Goal: Register for event/course: Sign up to attend an event or enroll in a course

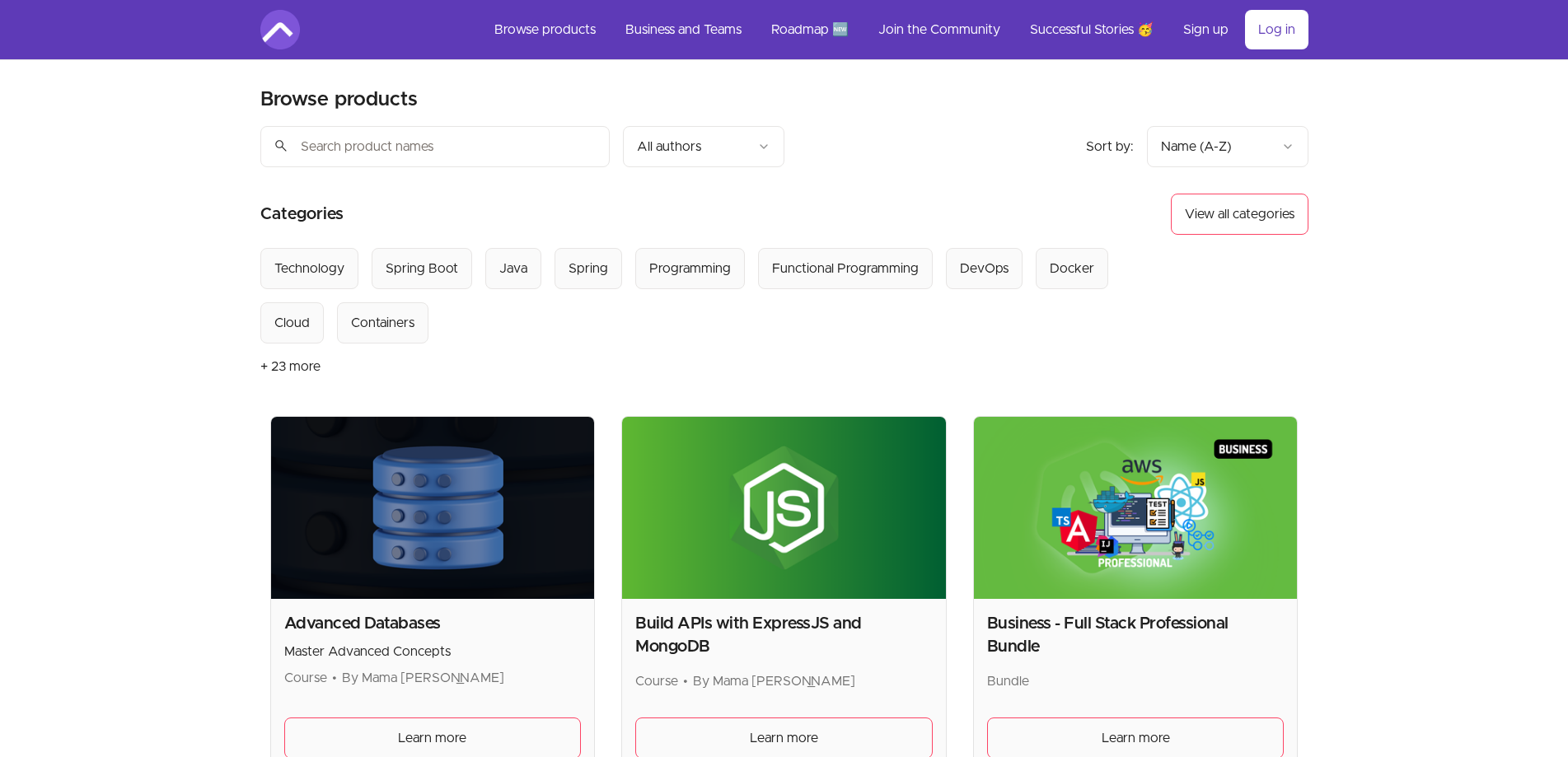
click at [301, 364] on button "+ 23 more" at bounding box center [291, 366] width 60 height 46
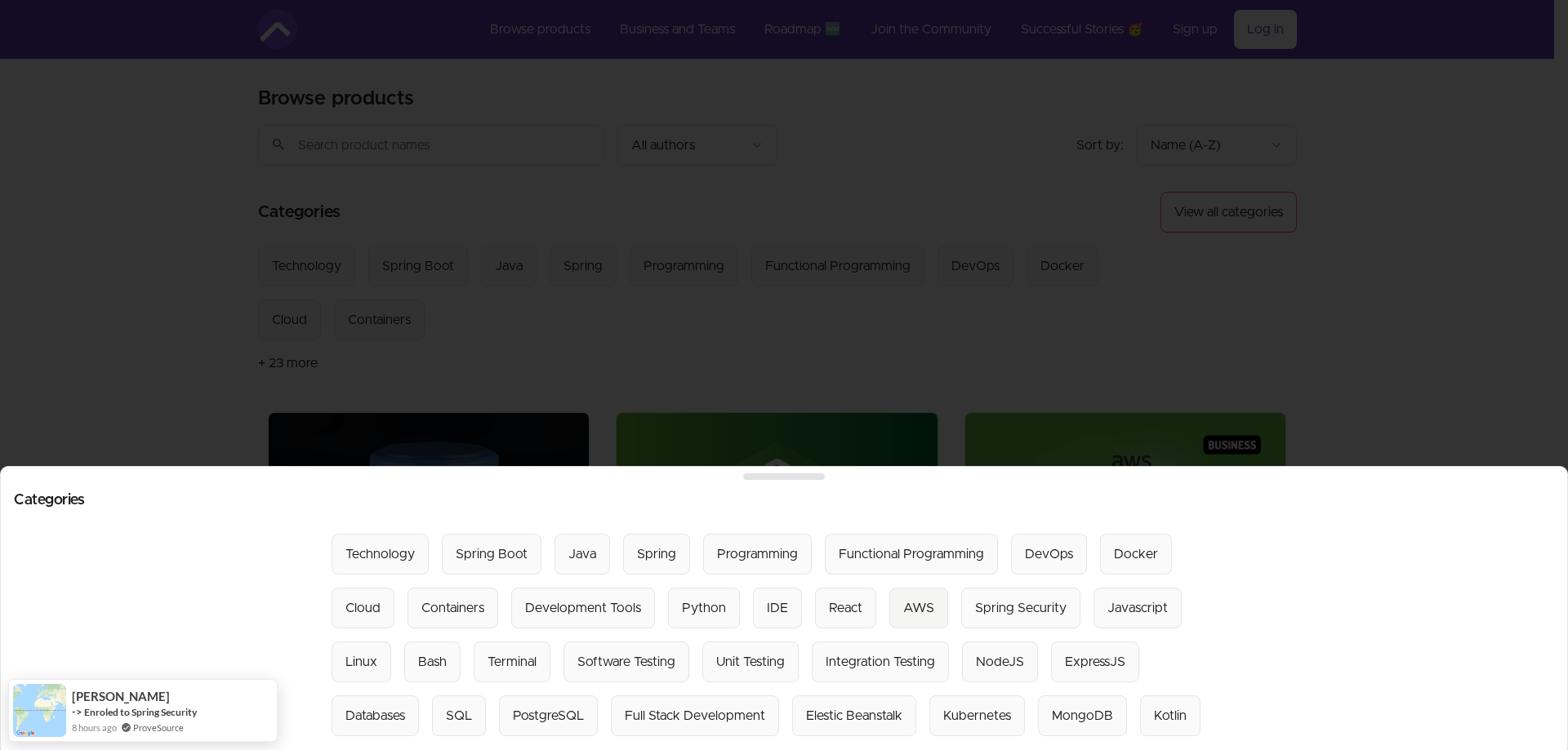
click at [903, 598] on div "AWS" at bounding box center [918, 608] width 31 height 20
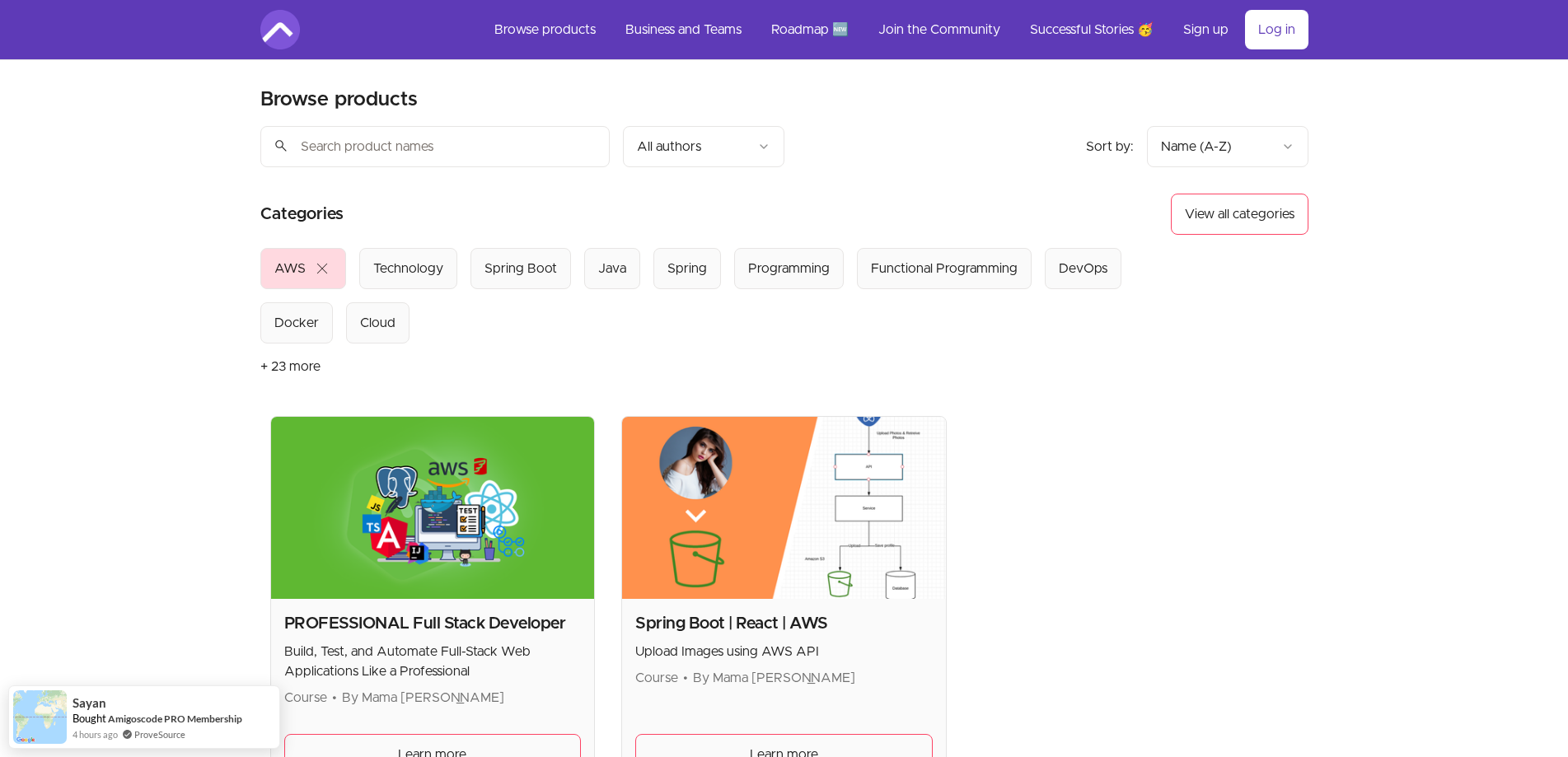
click at [694, 571] on img at bounding box center [784, 507] width 324 height 182
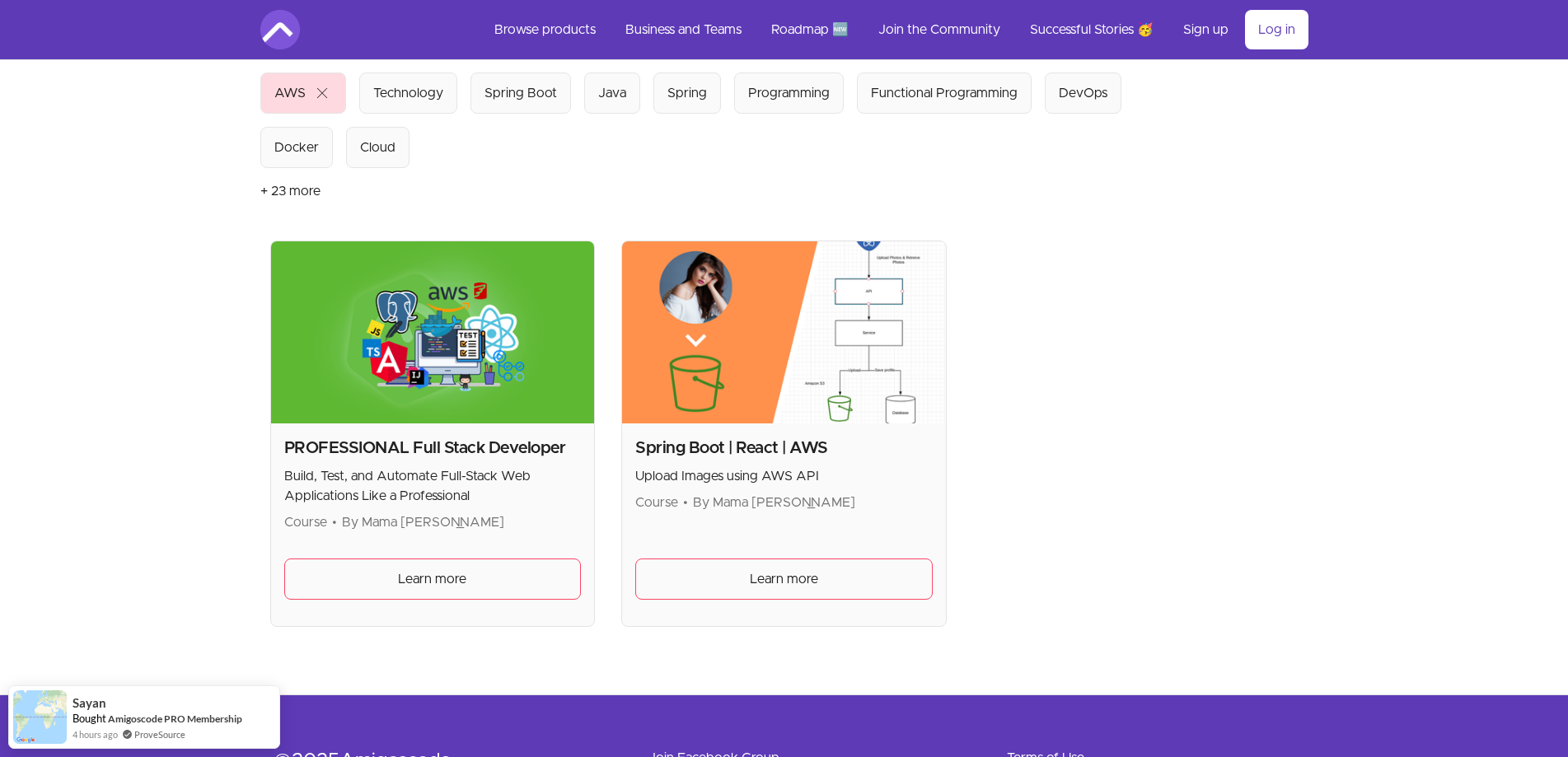
scroll to position [247, 0]
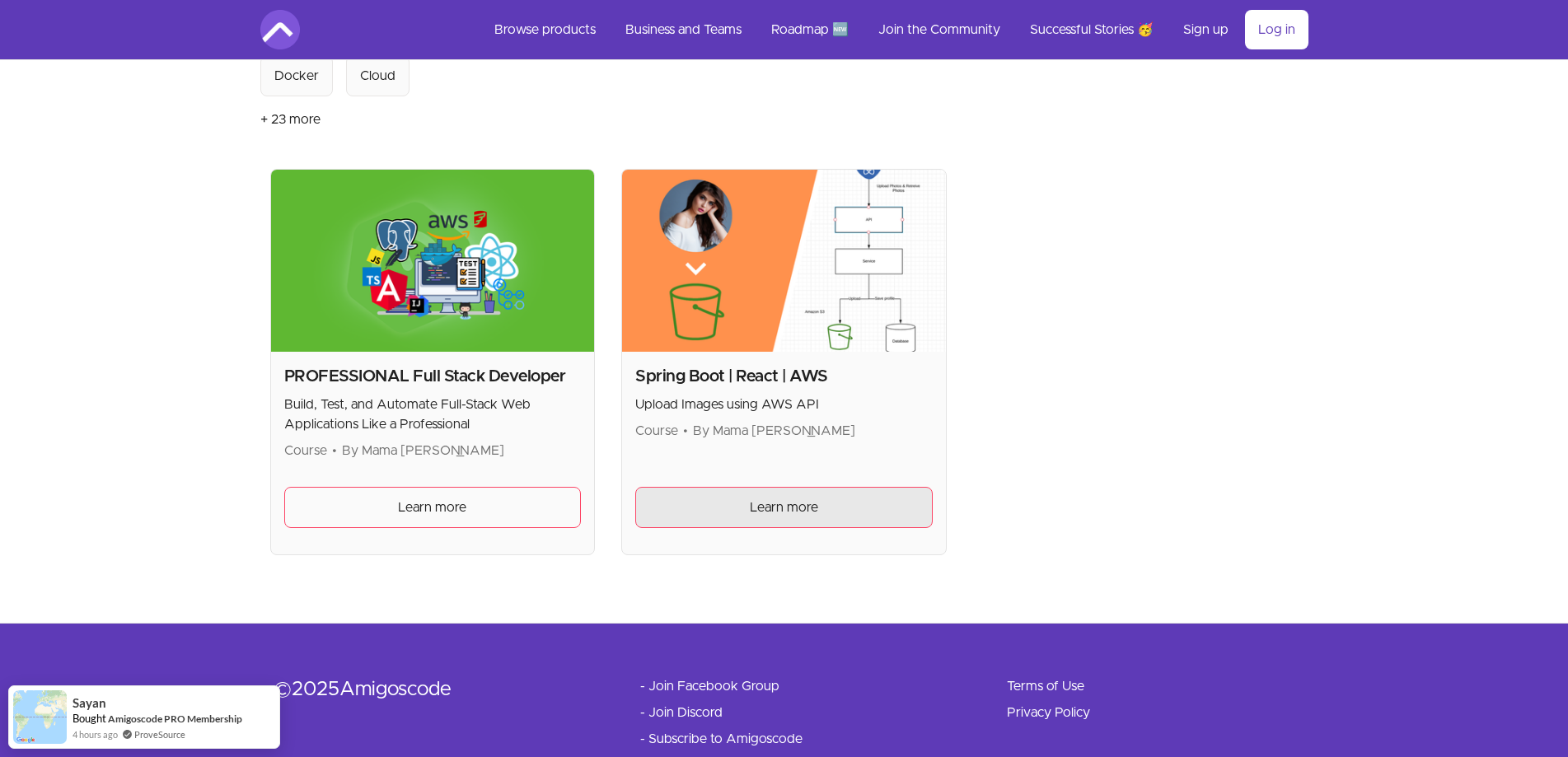
click at [745, 518] on link "Learn more" at bounding box center [784, 507] width 297 height 41
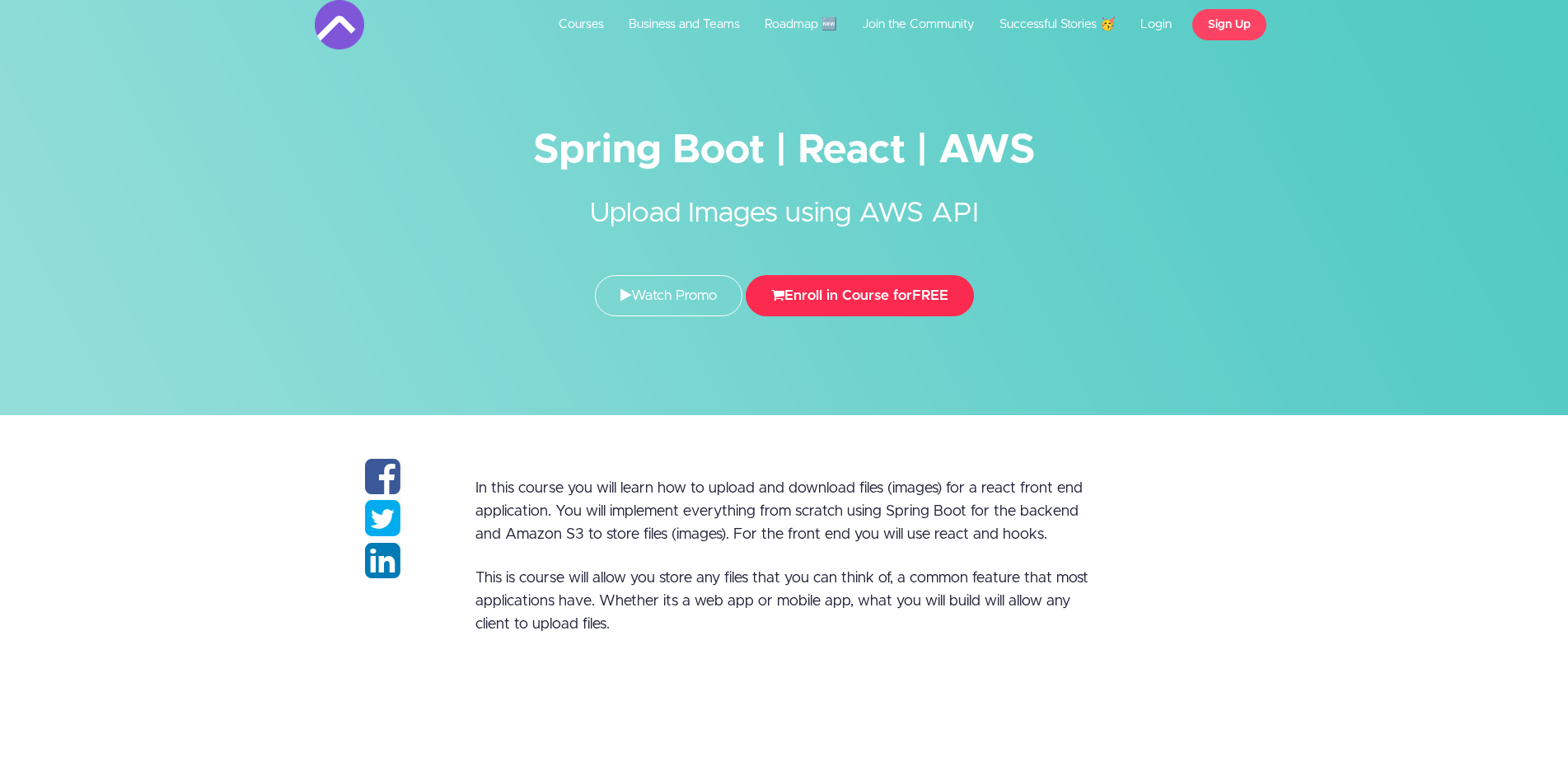
click at [853, 305] on button "Enroll in Course for FREE" at bounding box center [859, 296] width 229 height 41
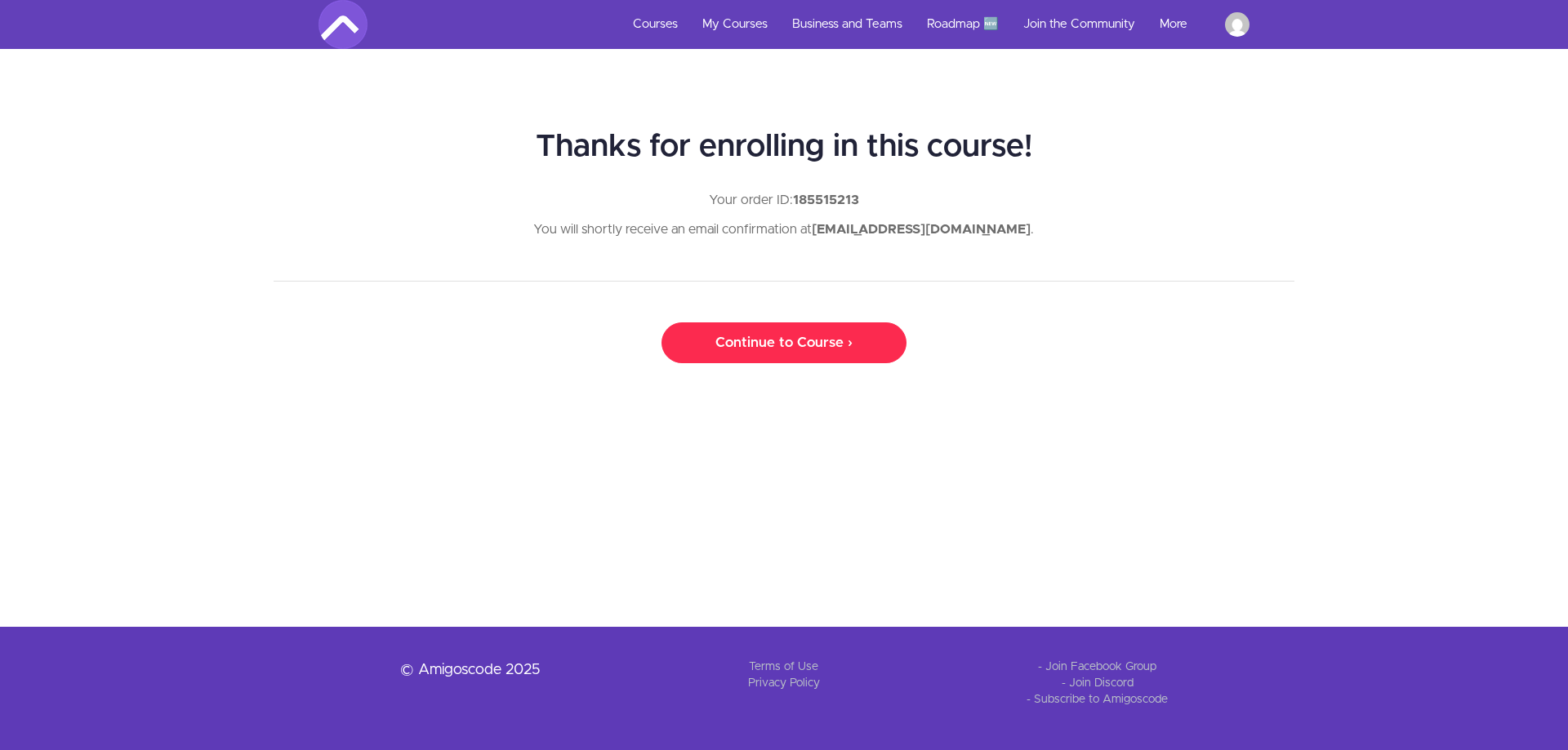
click at [794, 328] on link "Continue to Course ›" at bounding box center [784, 343] width 245 height 41
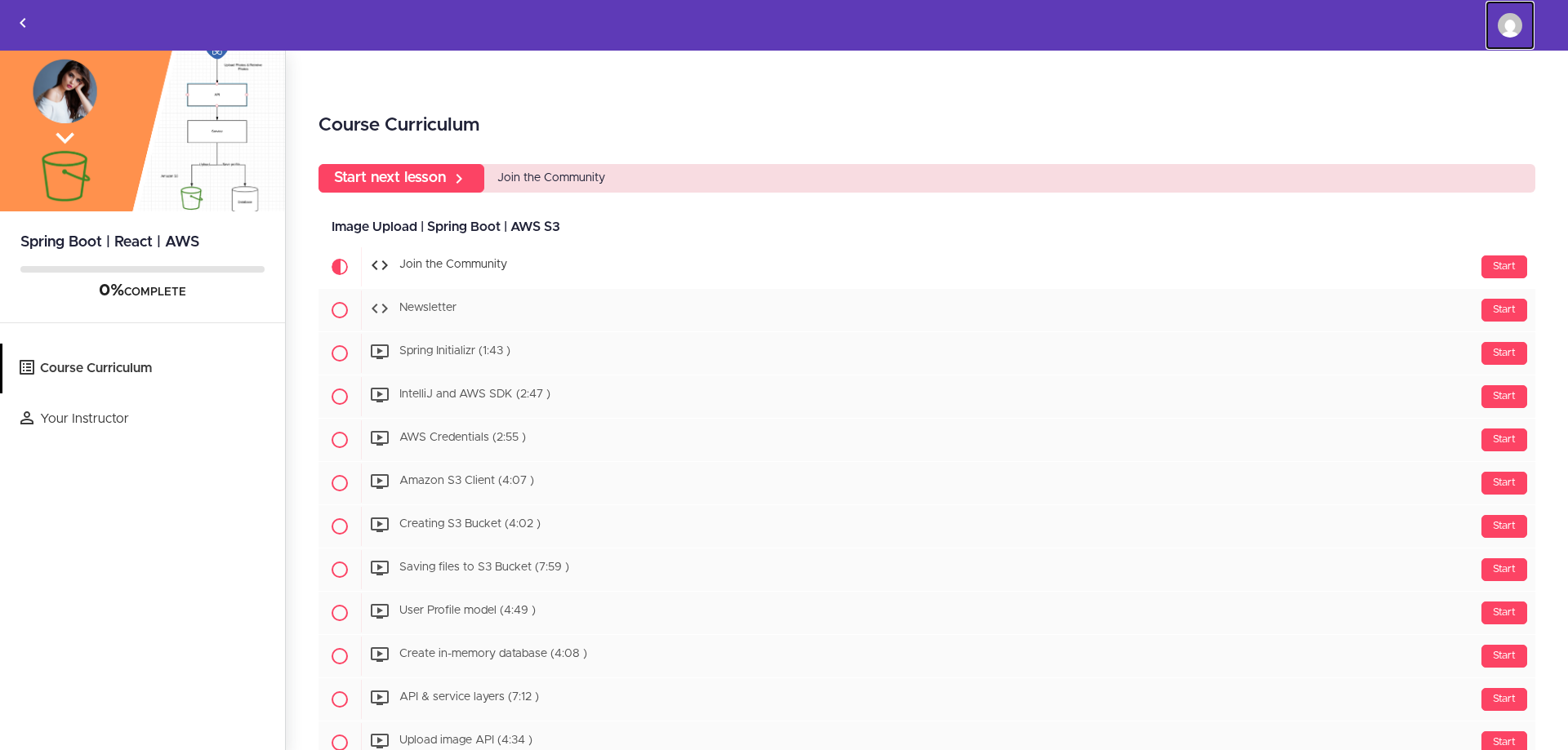
click at [1502, 34] on img at bounding box center [1510, 26] width 25 height 25
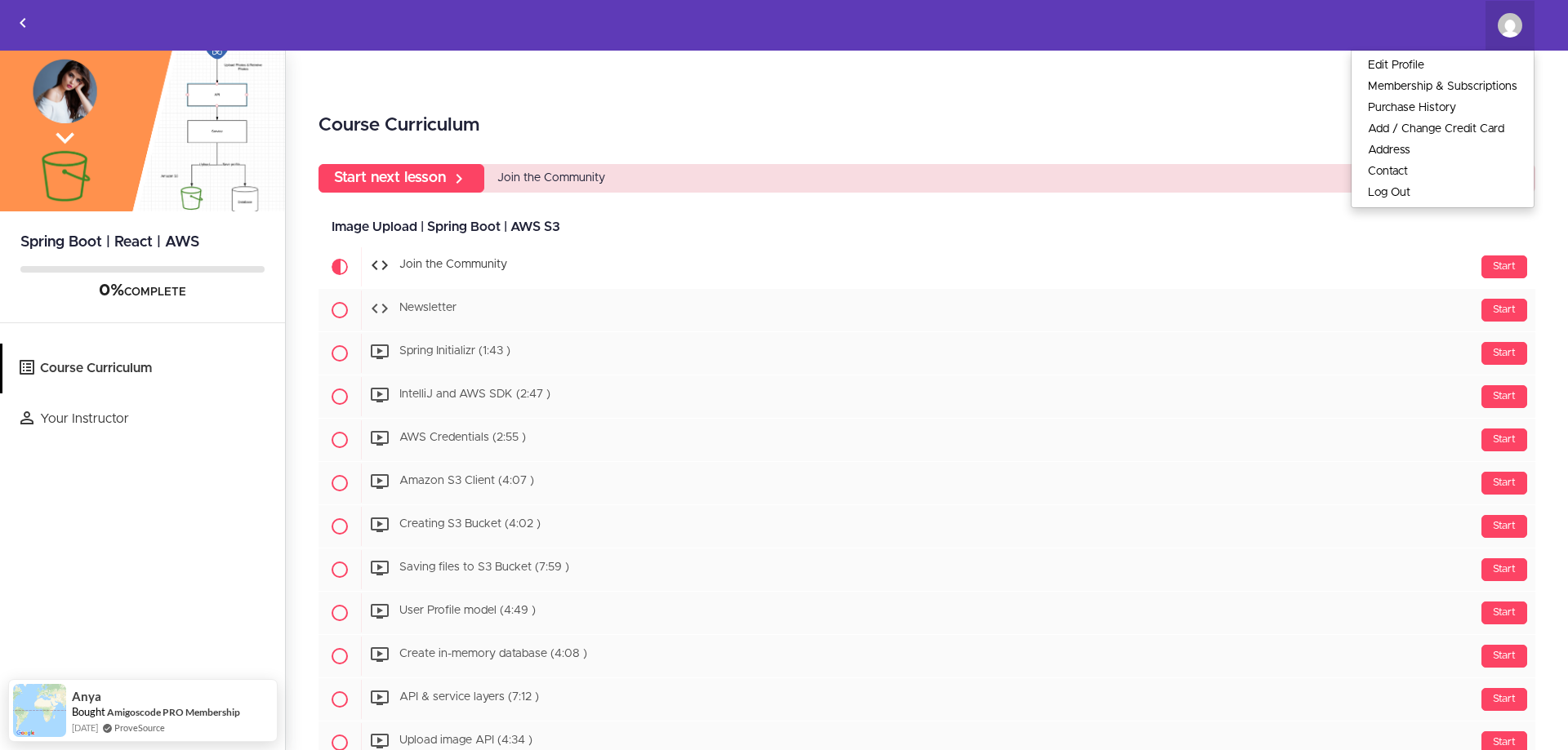
click at [71, 25] on div at bounding box center [144, 25] width 286 height 49
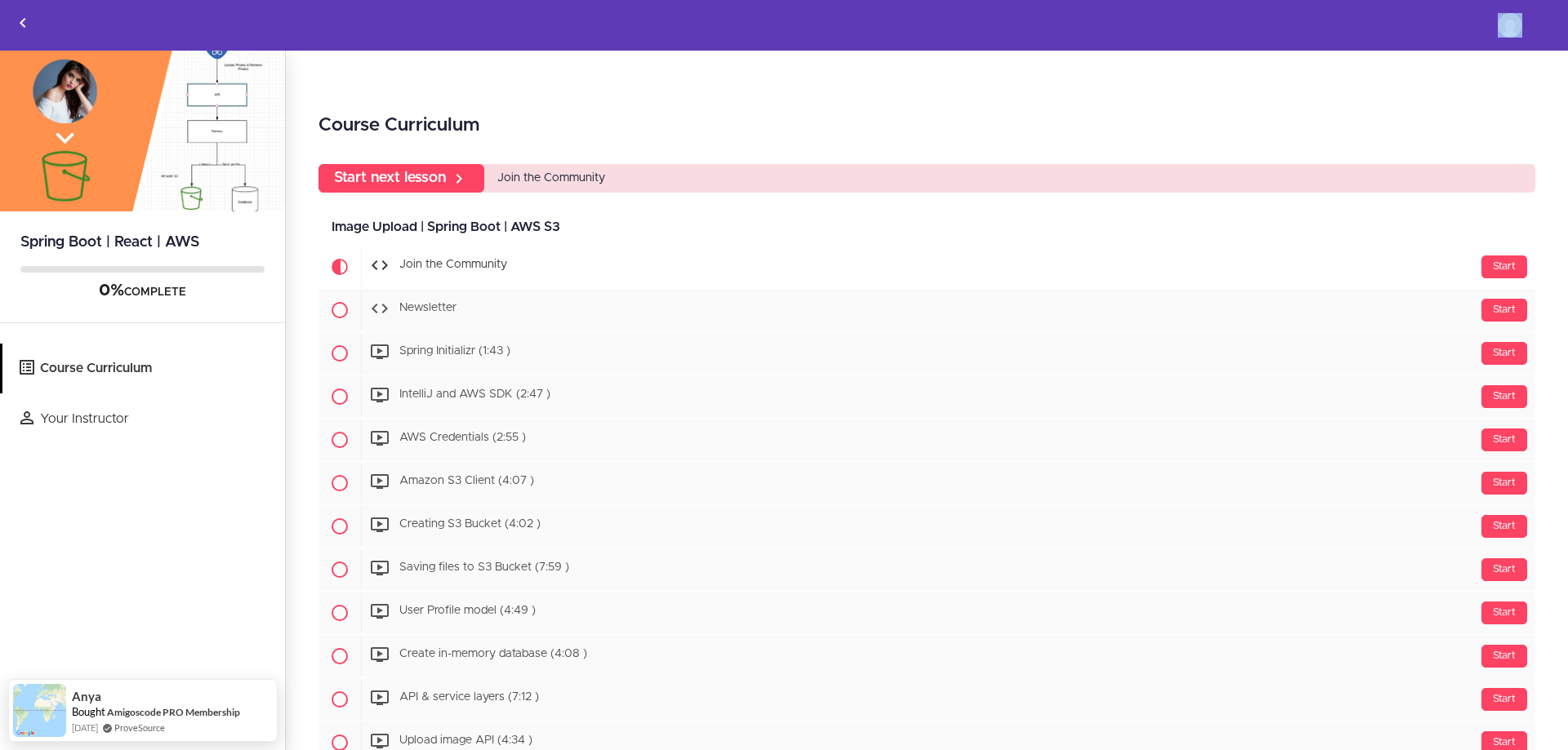
click at [71, 25] on div at bounding box center [144, 25] width 286 height 49
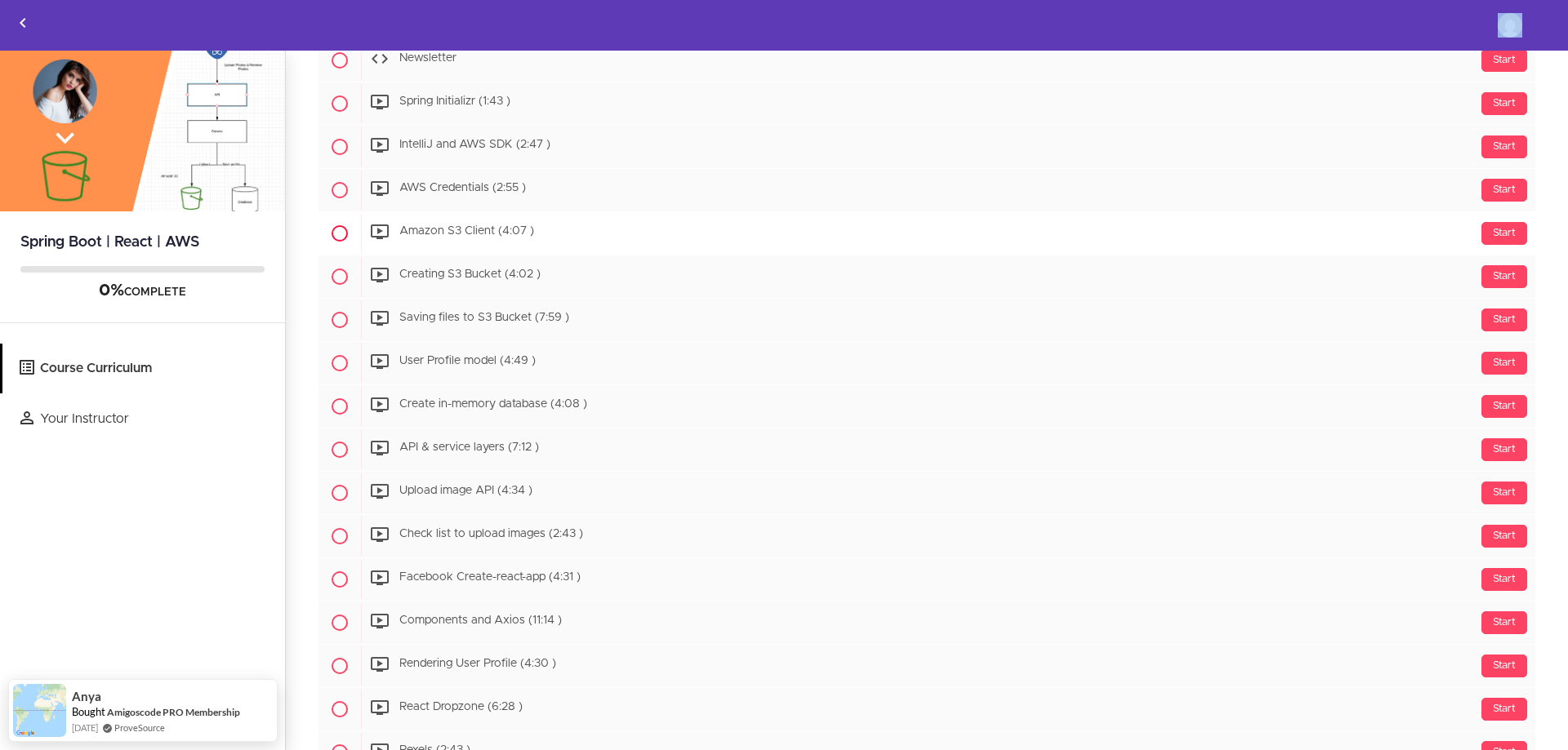
scroll to position [245, 0]
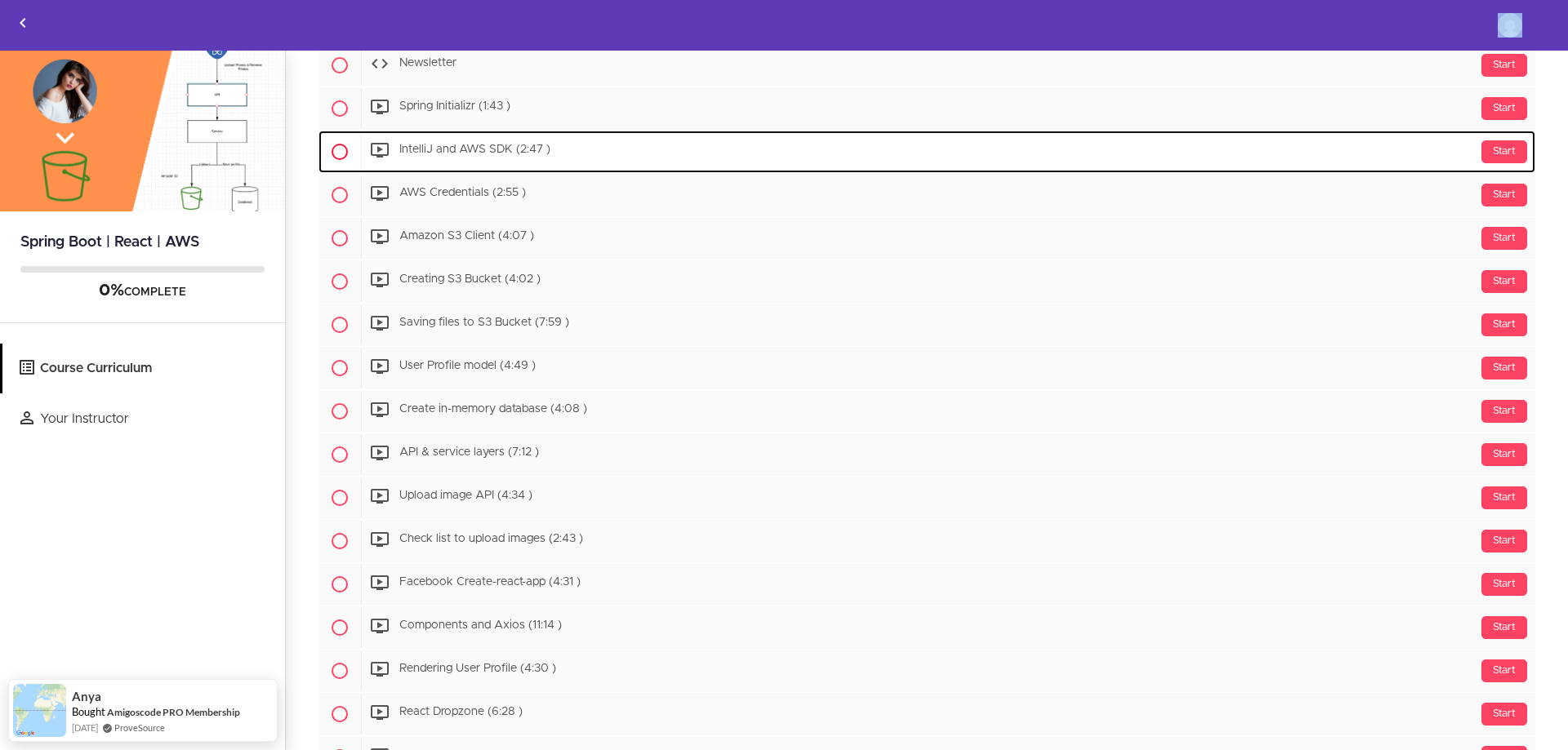
click at [486, 147] on span "IntelliJ and AWS SDK (2:47 )" at bounding box center [475, 150] width 151 height 12
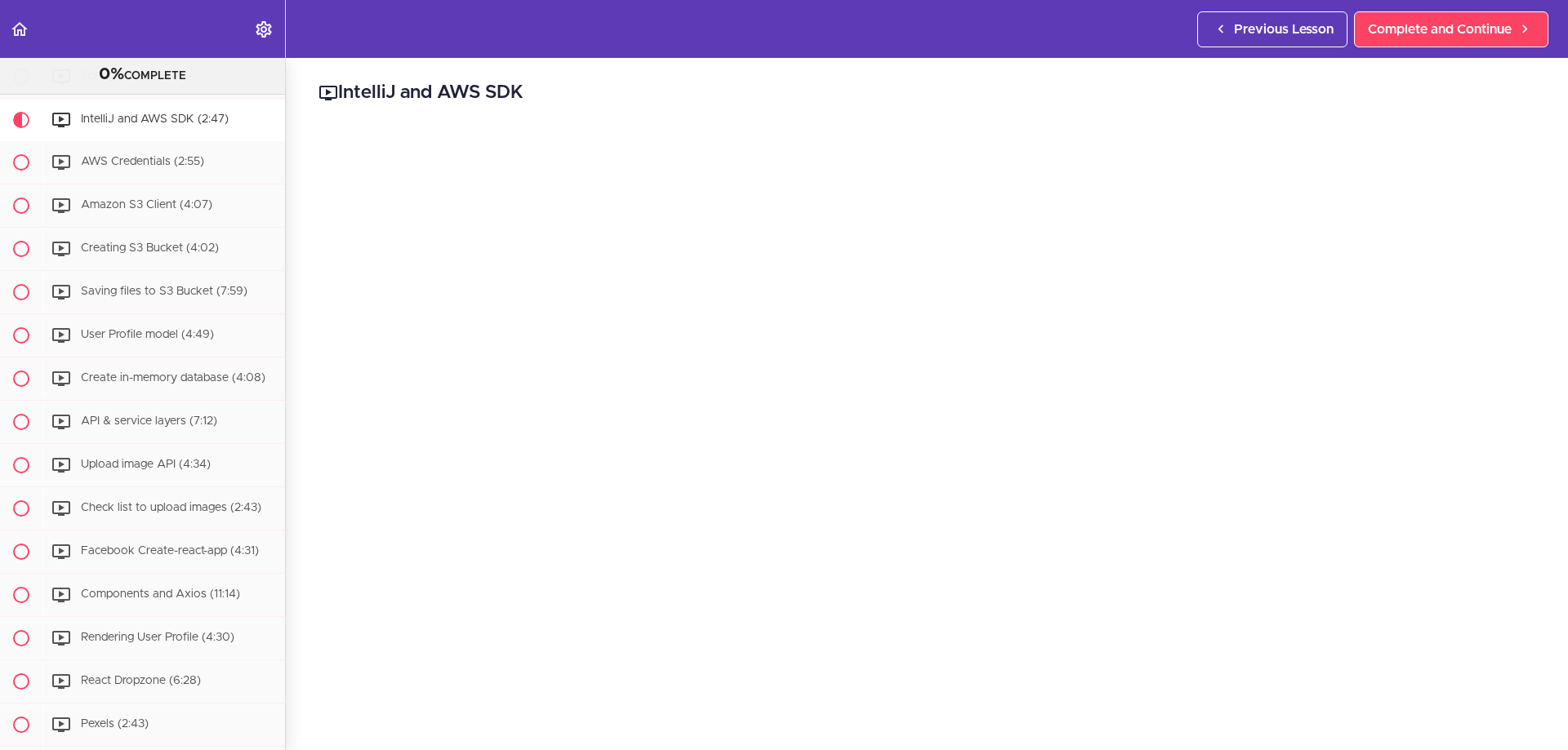
scroll to position [81, 0]
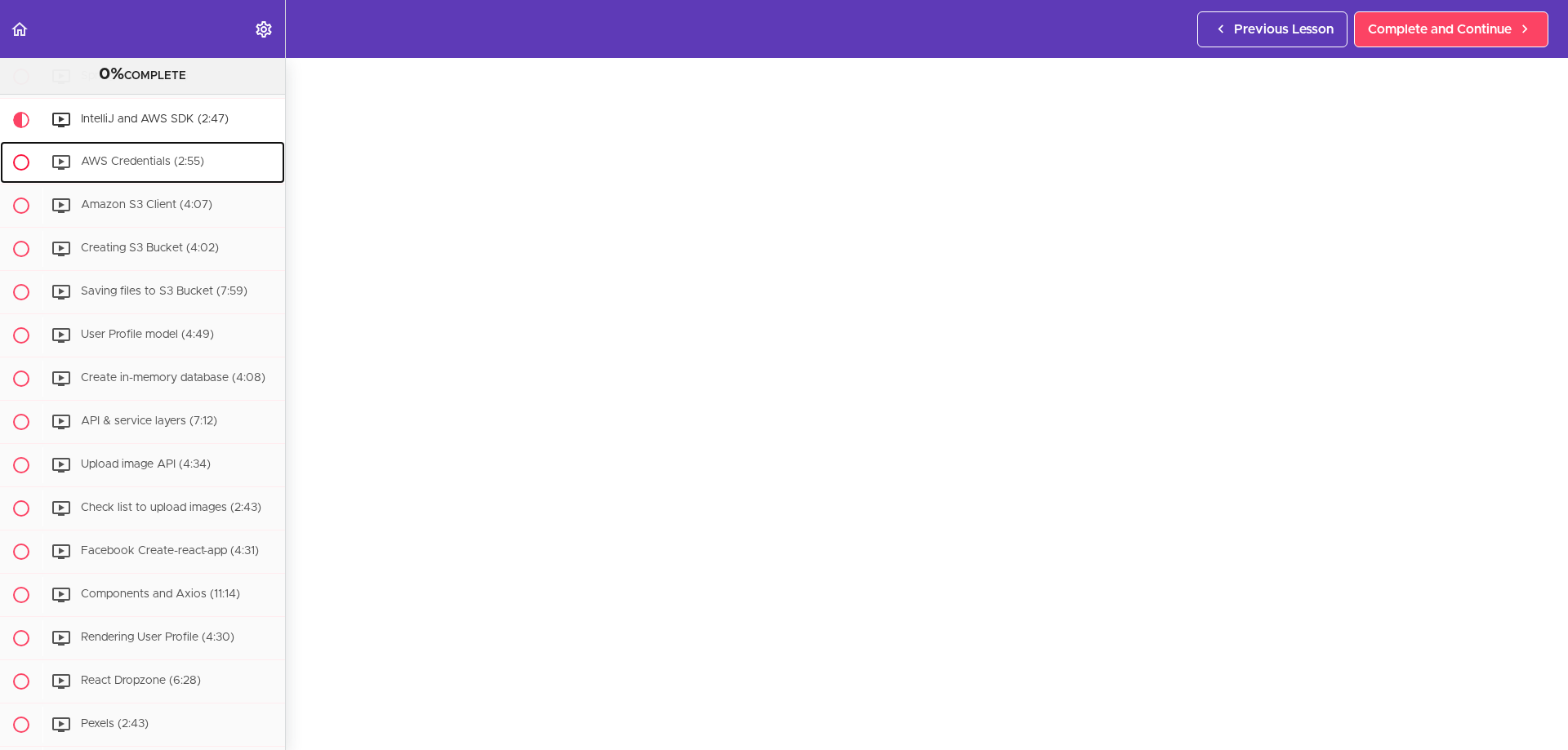
click at [141, 166] on span "AWS Credentials (2:55)" at bounding box center [142, 162] width 124 height 12
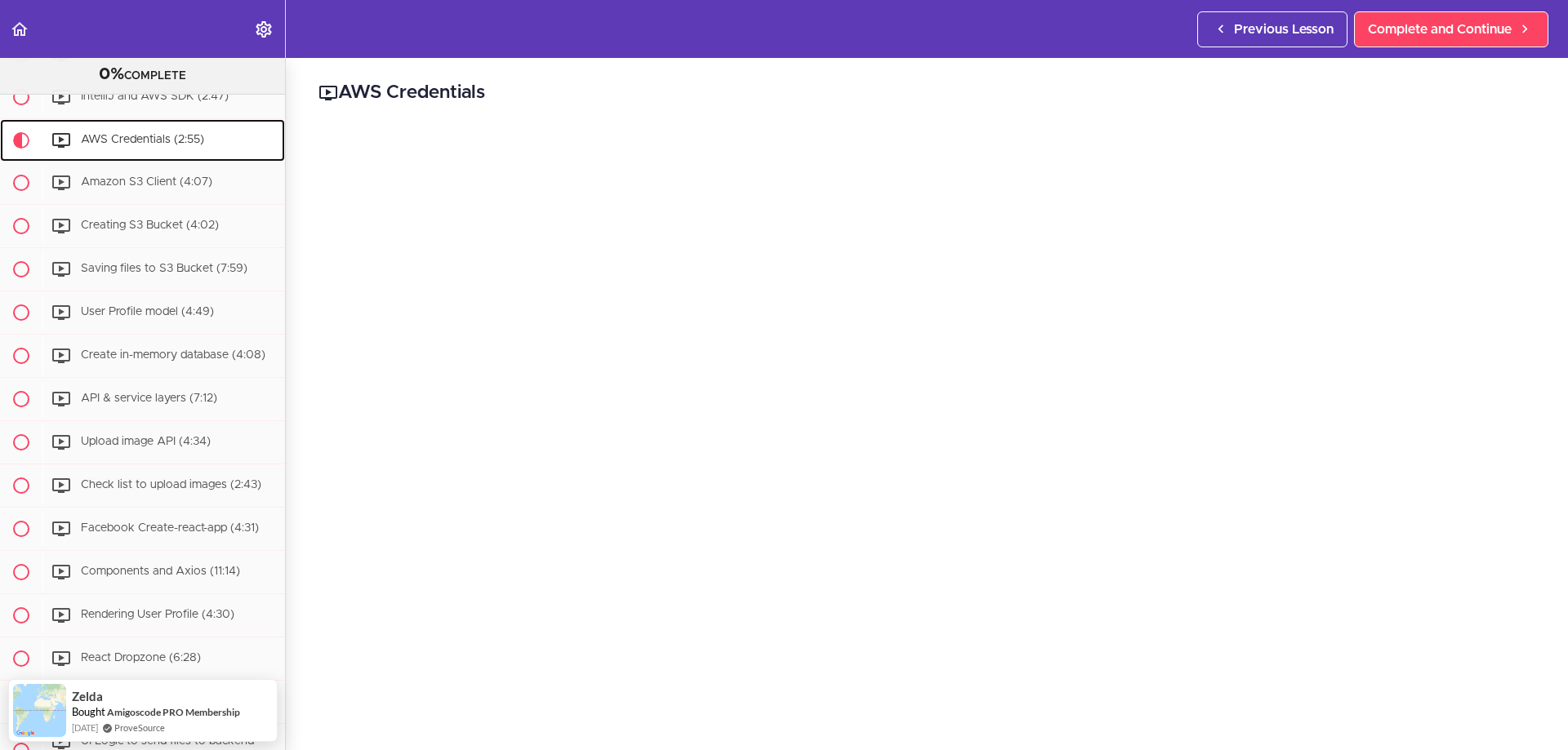
scroll to position [81, 0]
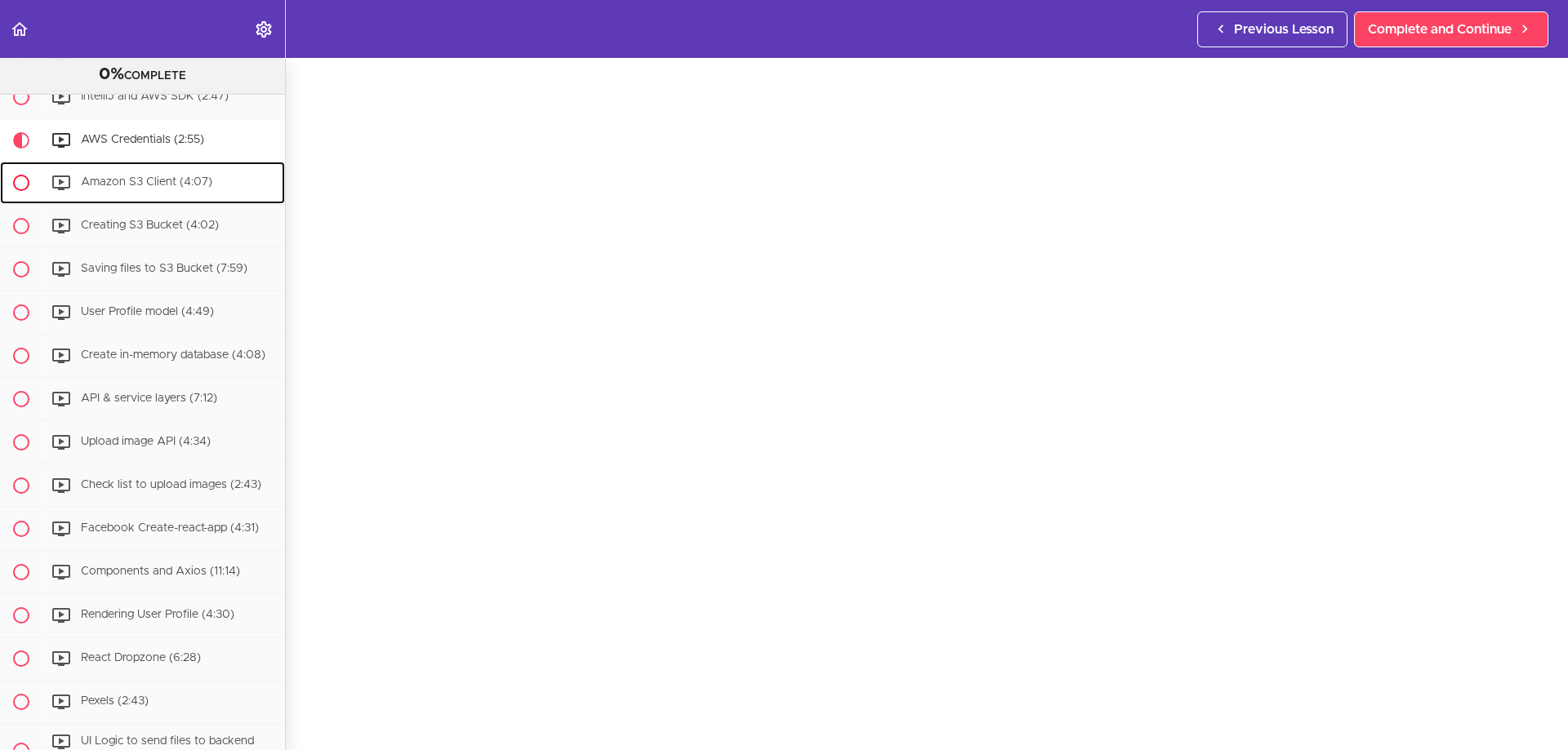
click at [168, 171] on div "Amazon S3 Client (4:07)" at bounding box center [164, 183] width 242 height 36
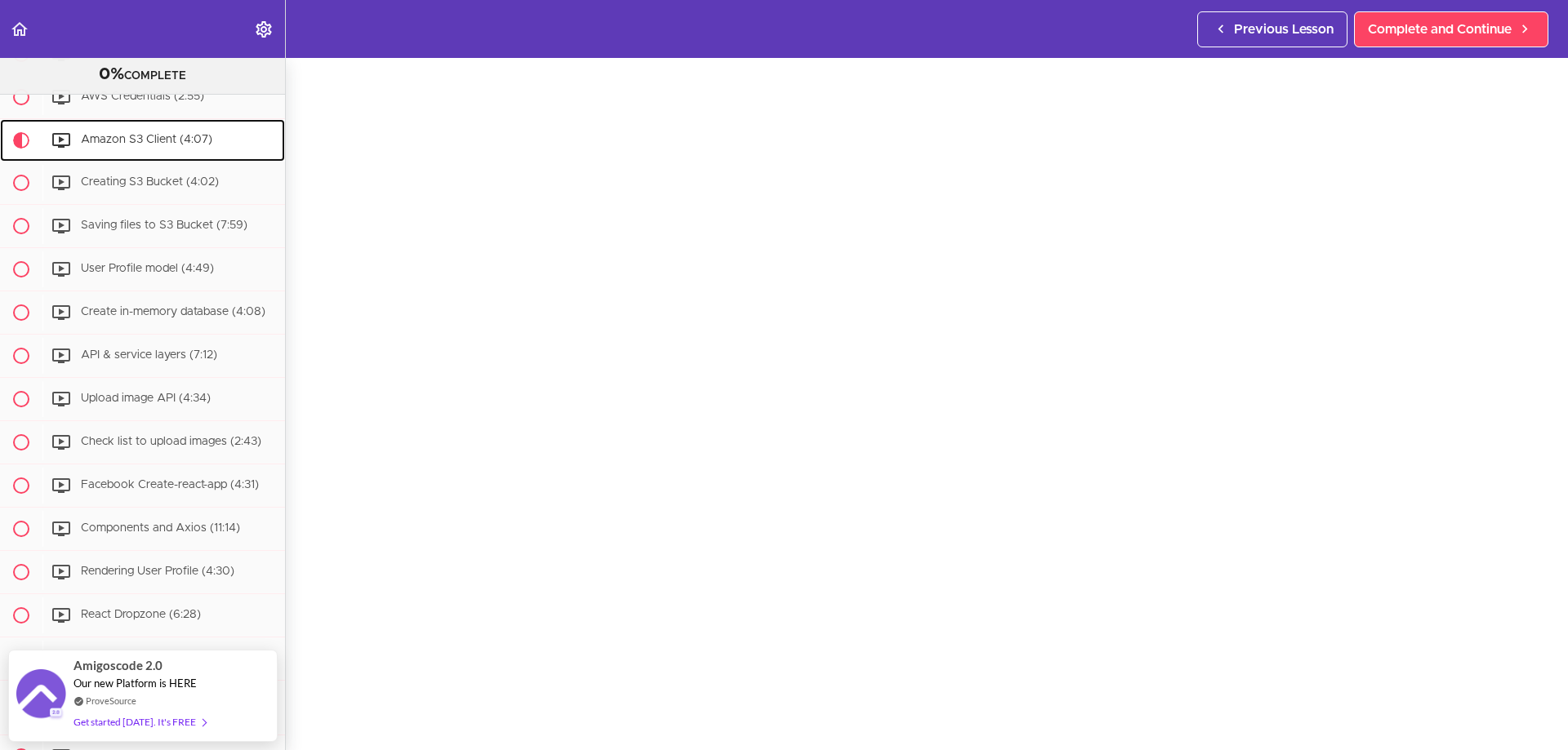
scroll to position [81, 0]
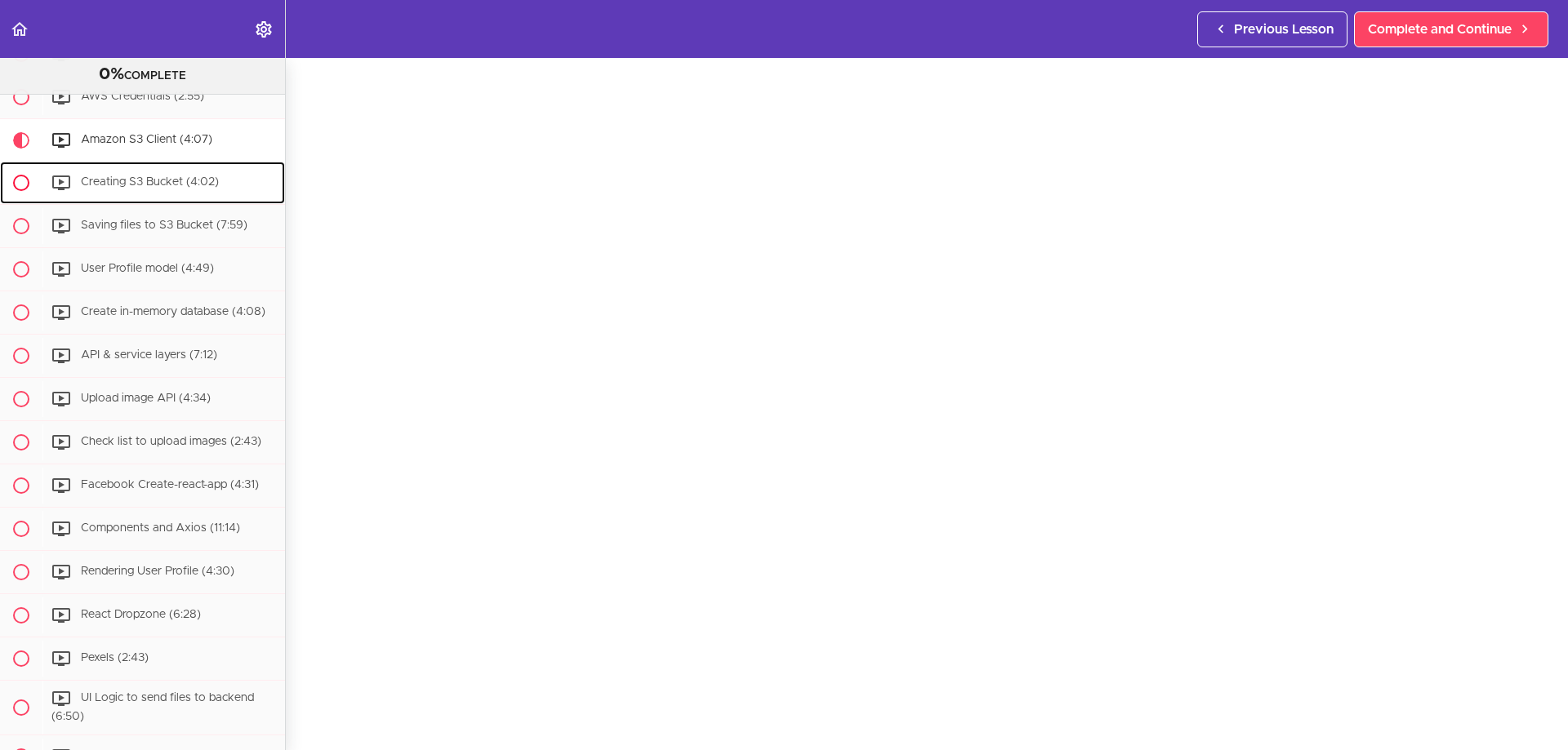
click at [165, 185] on span "Creating S3 Bucket (4:02)" at bounding box center [149, 183] width 138 height 12
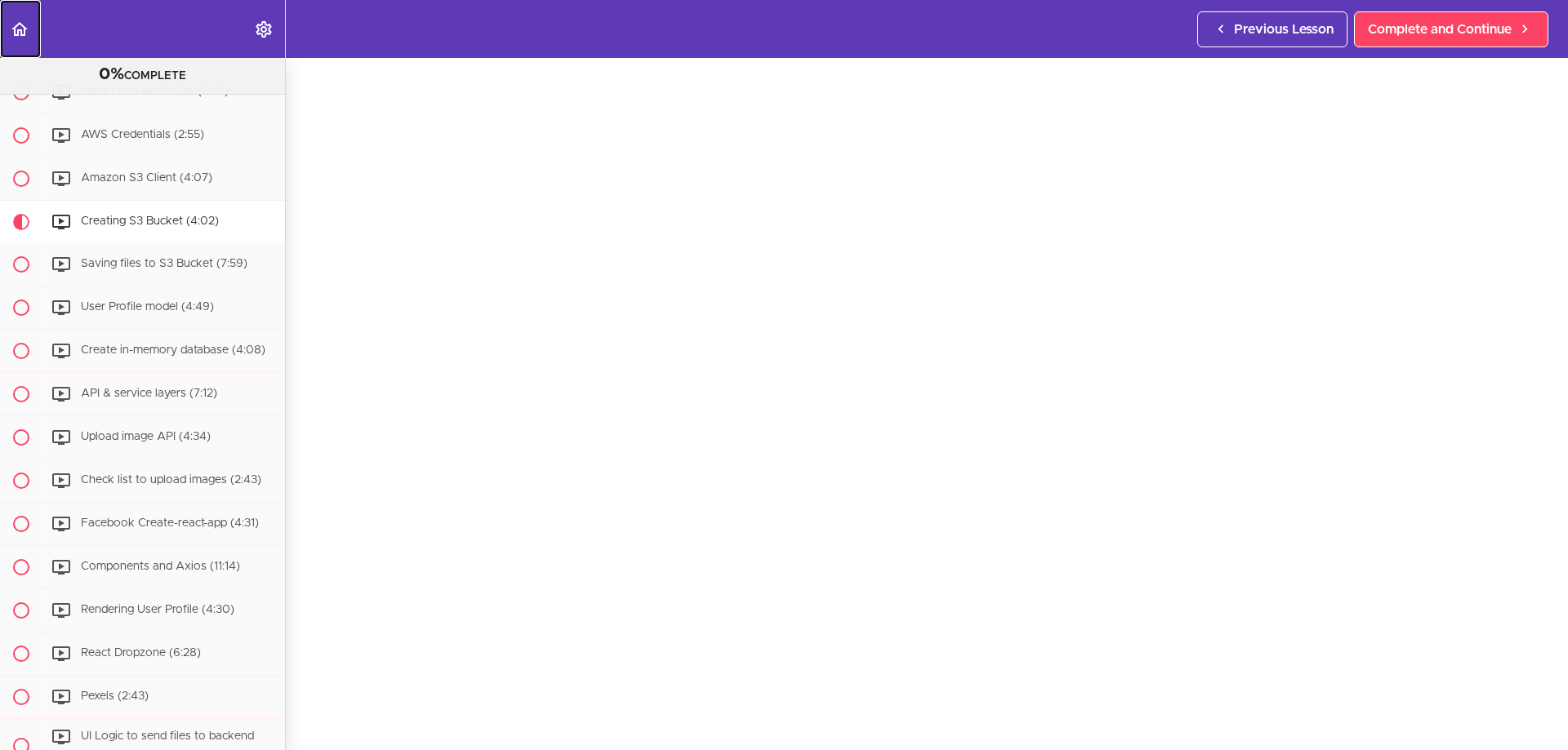
click at [15, 34] on use "Back to course curriculum" at bounding box center [20, 29] width 17 height 14
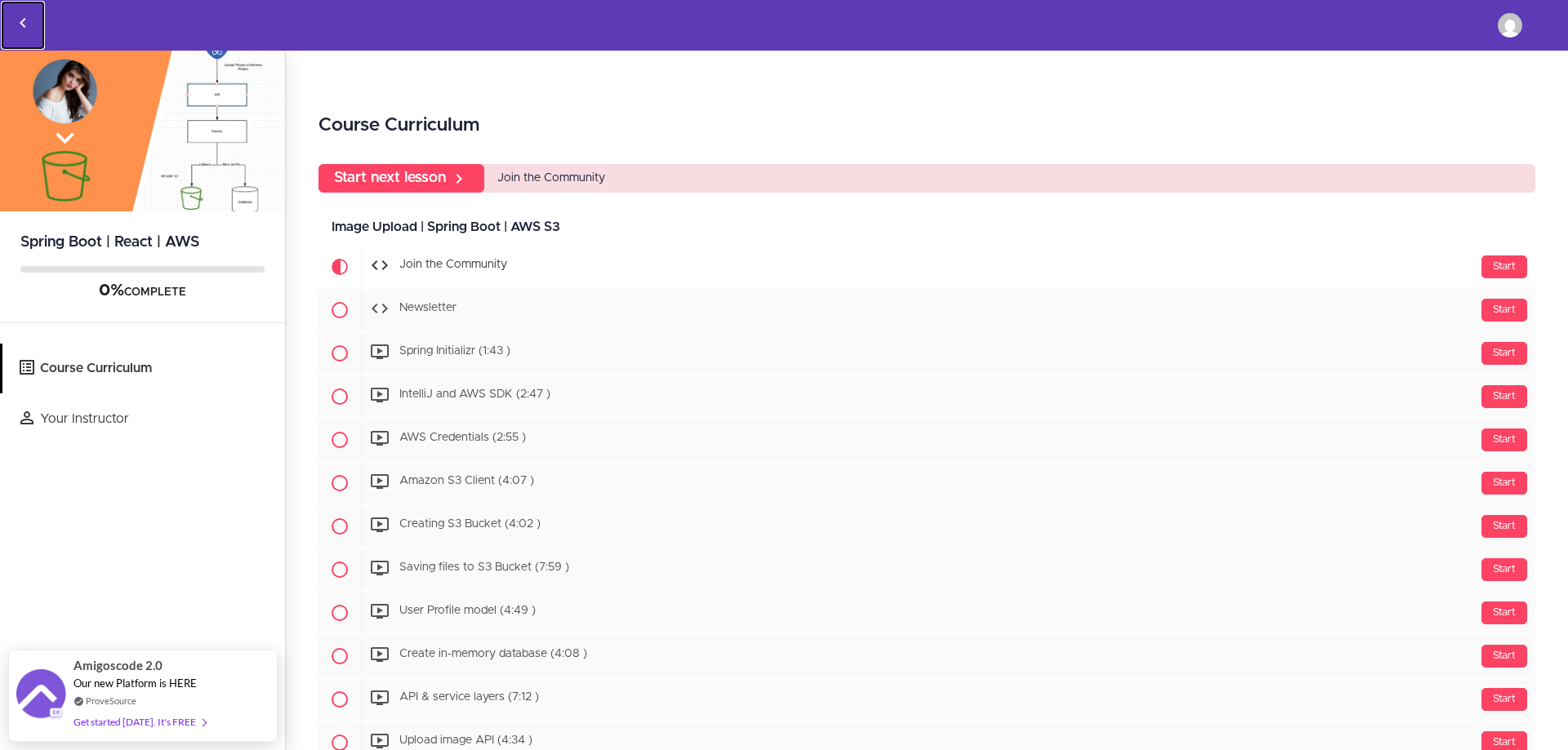
click at [23, 22] on use "Back to courses" at bounding box center [22, 23] width 6 height 10
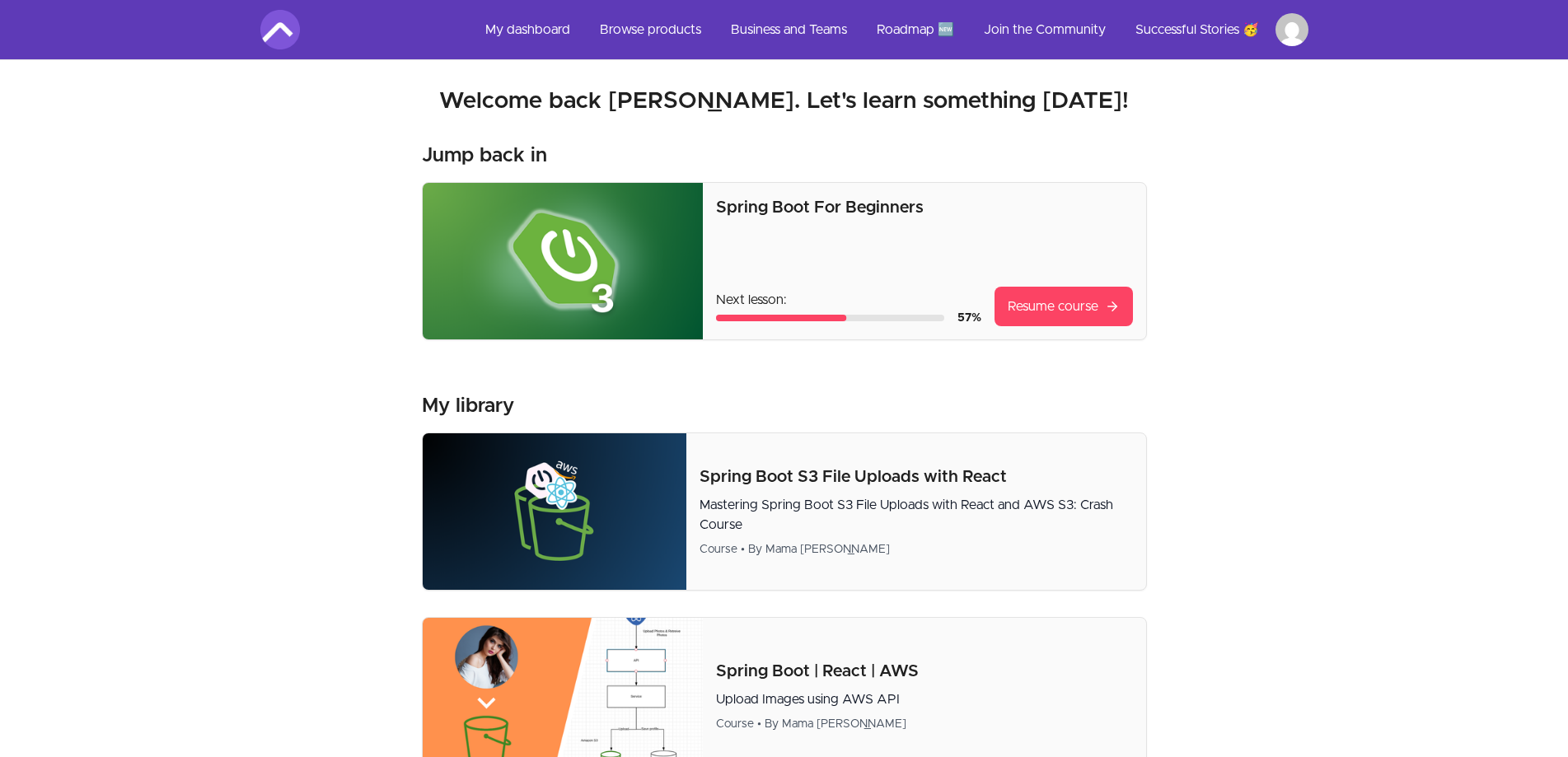
click at [276, 25] on img at bounding box center [280, 29] width 39 height 39
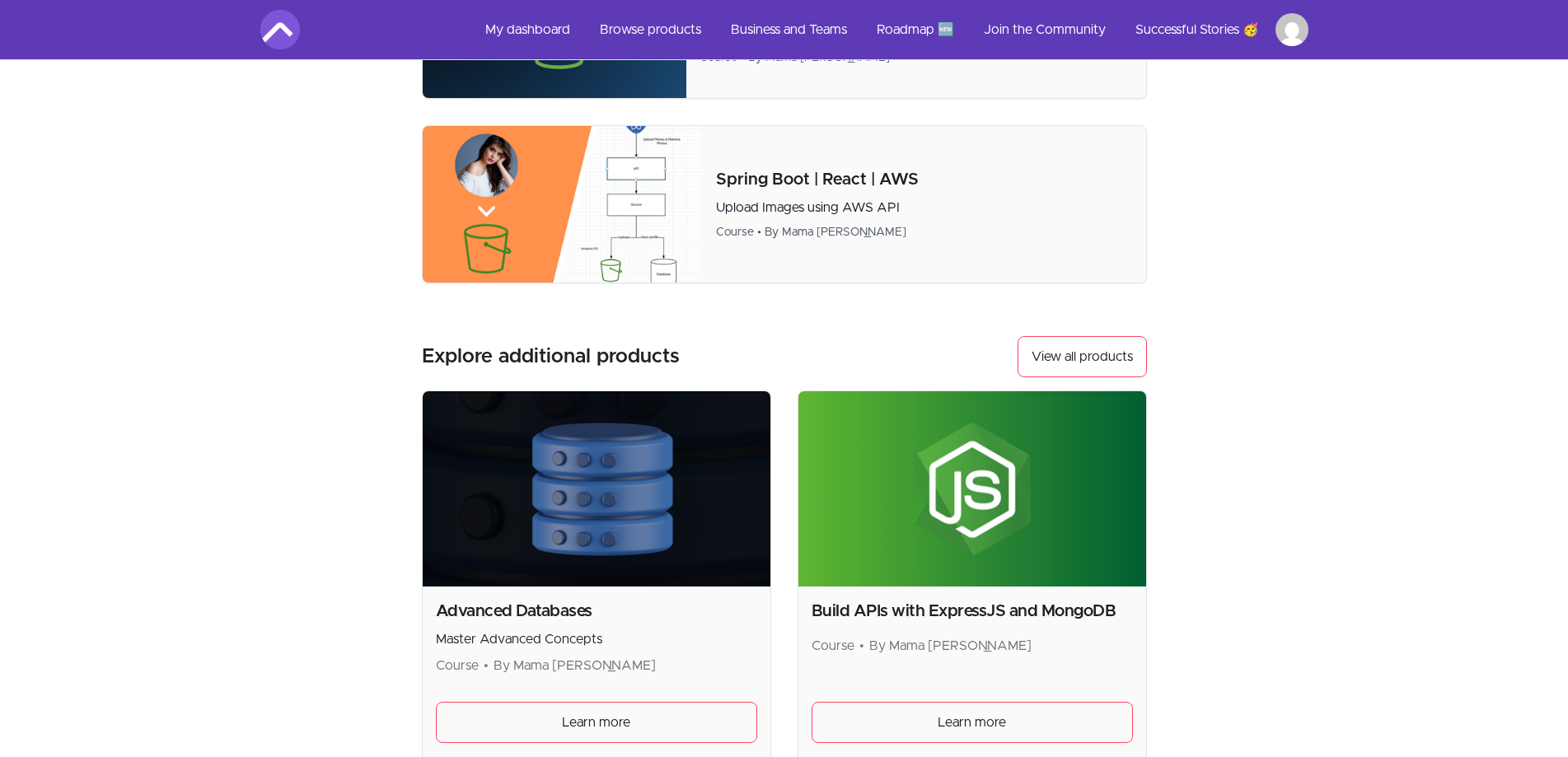
scroll to position [489, 0]
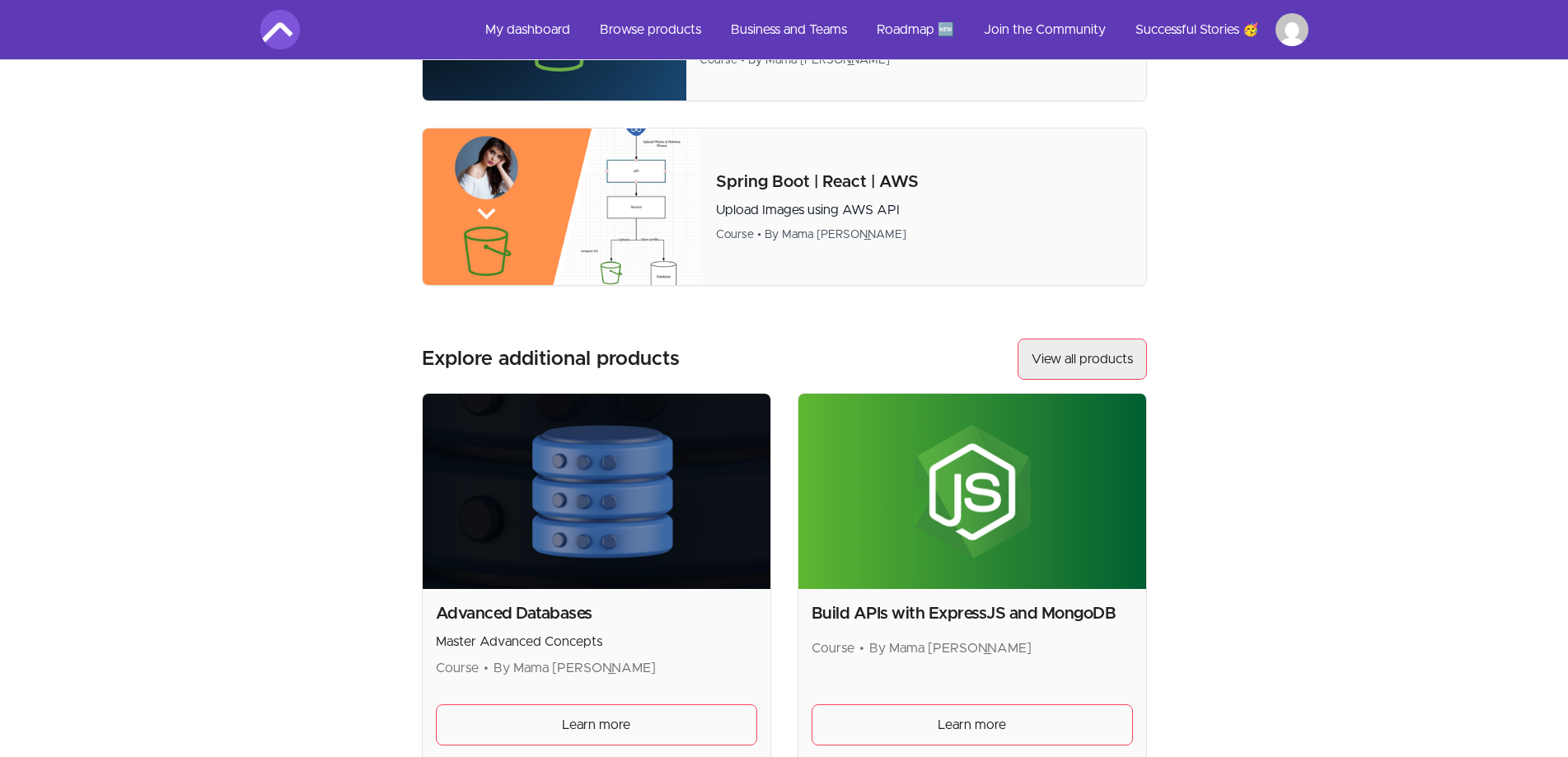
click at [1072, 355] on link "View all products" at bounding box center [1082, 358] width 129 height 41
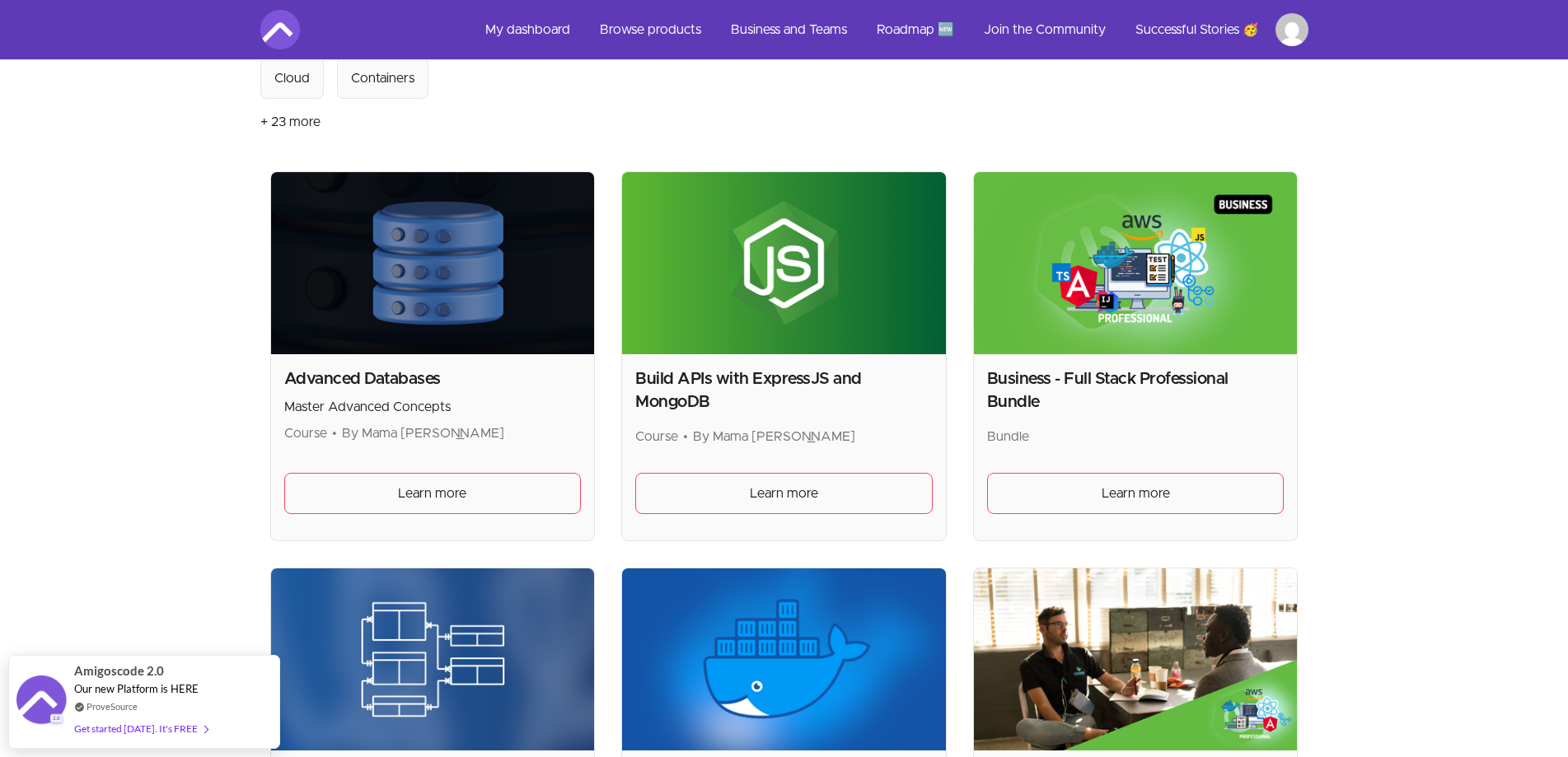
scroll to position [247, 0]
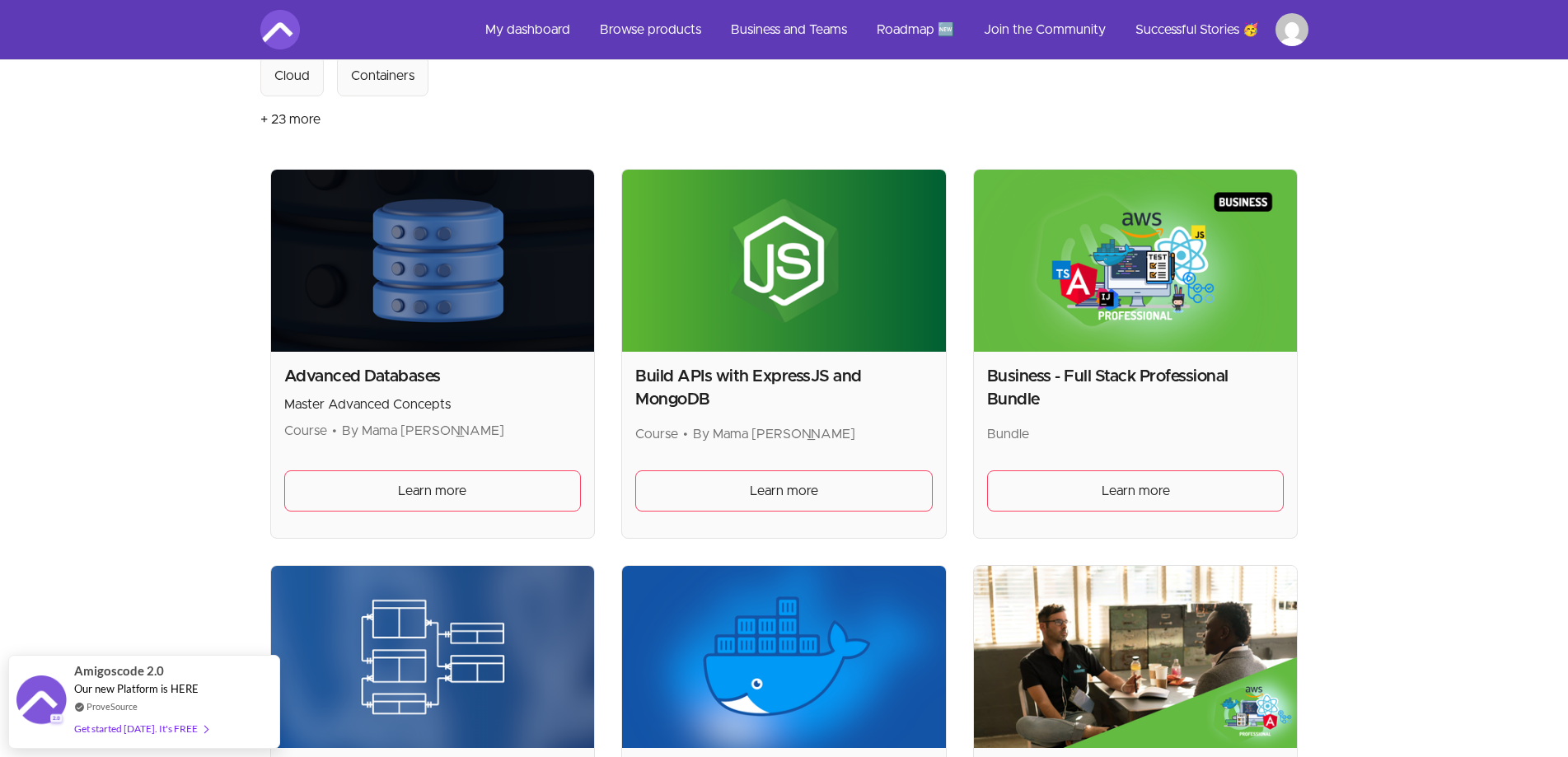
click at [1111, 322] on img at bounding box center [1136, 260] width 324 height 182
click at [1125, 485] on span "Learn more" at bounding box center [1136, 492] width 69 height 20
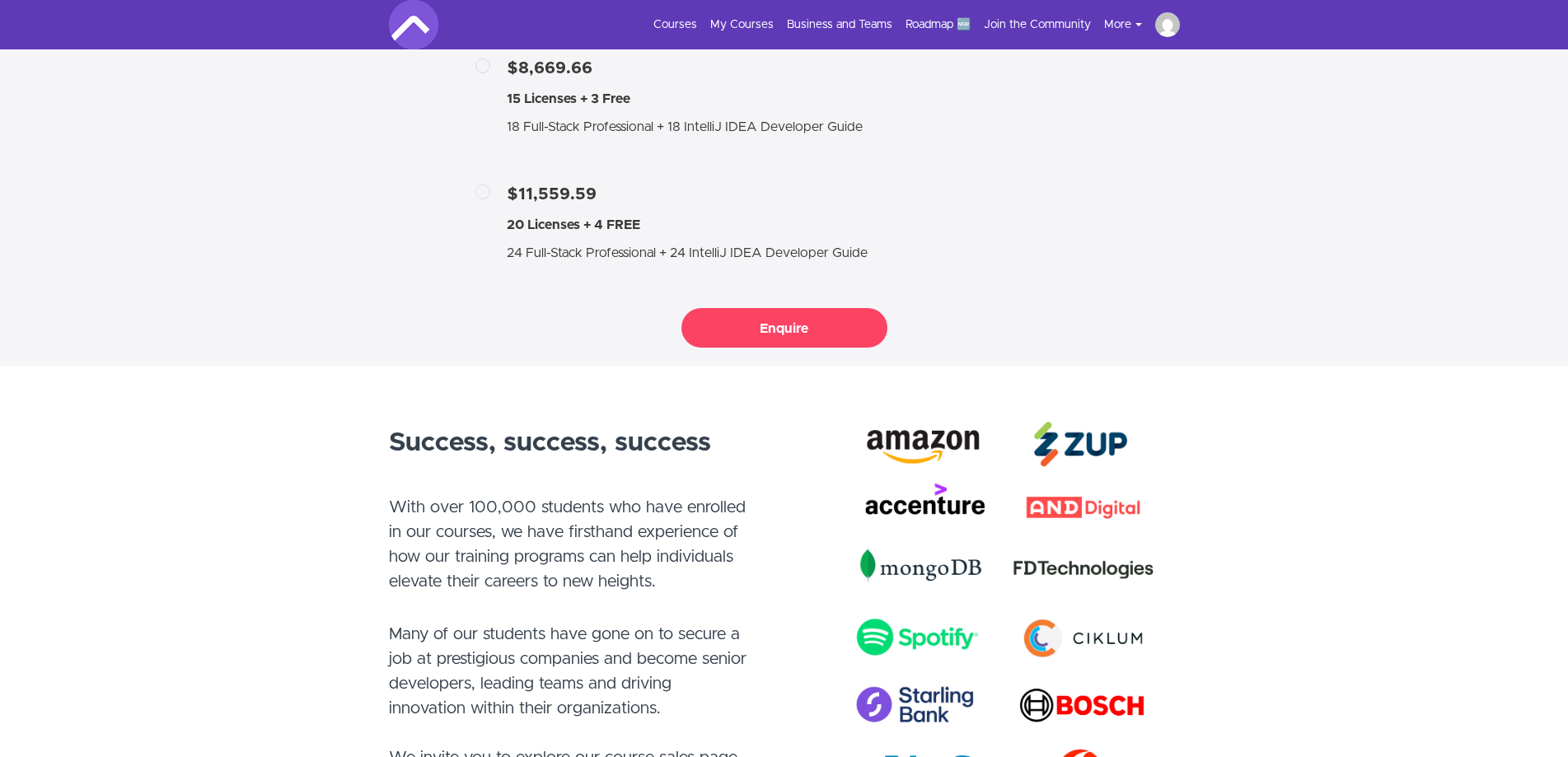
scroll to position [3458, 0]
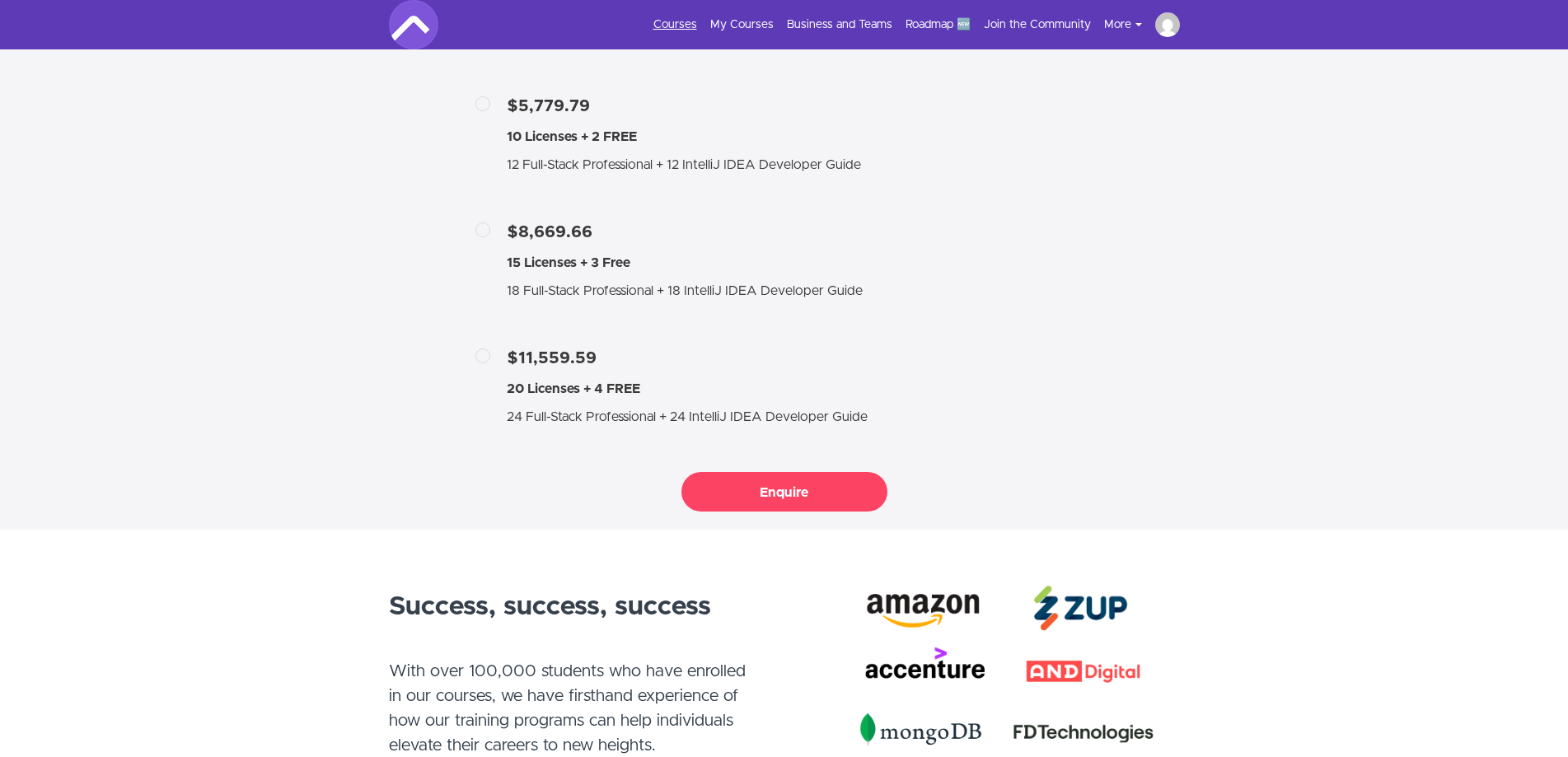
click at [683, 27] on link "Courses" at bounding box center [675, 25] width 44 height 17
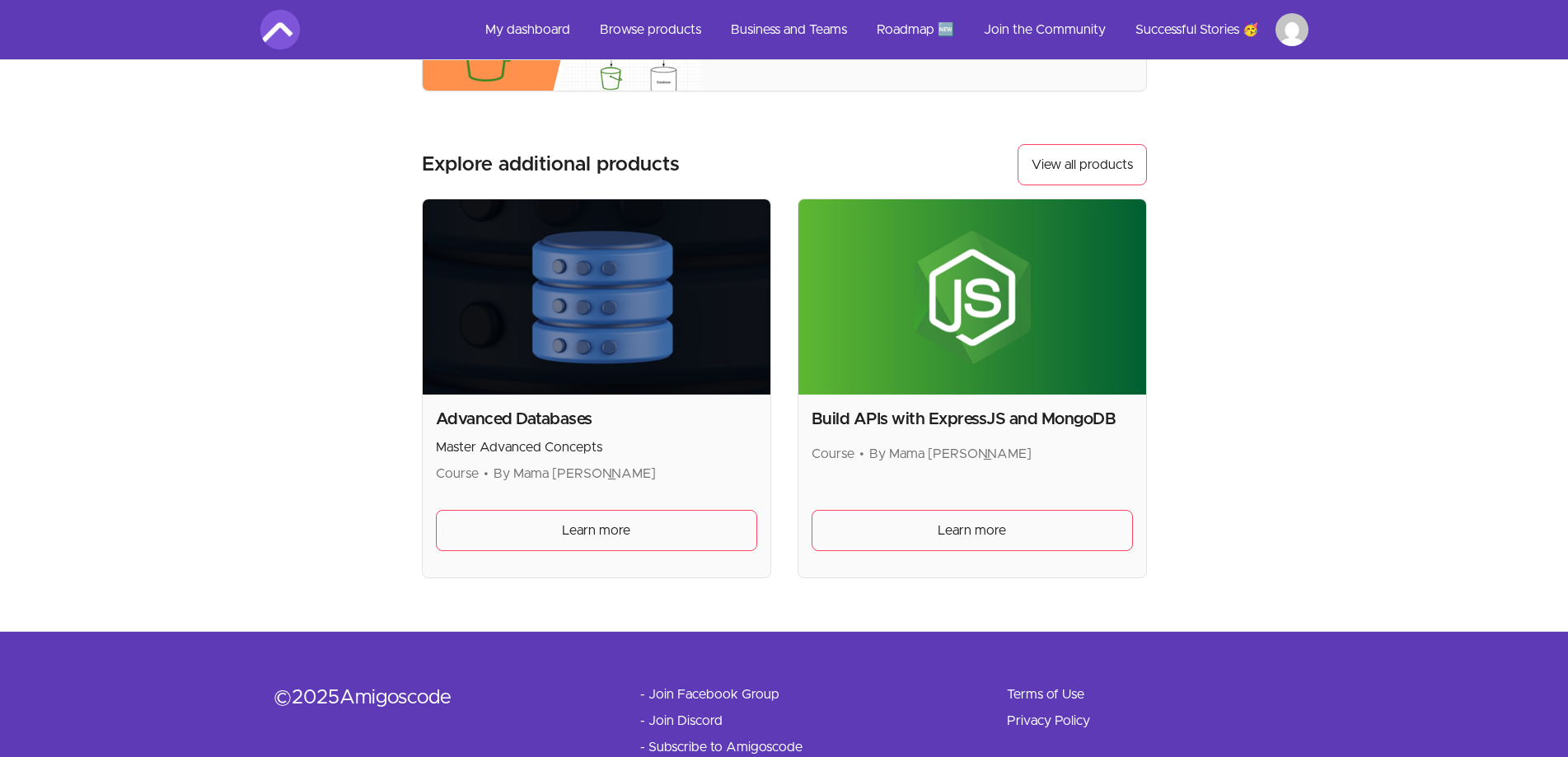
scroll to position [654, 0]
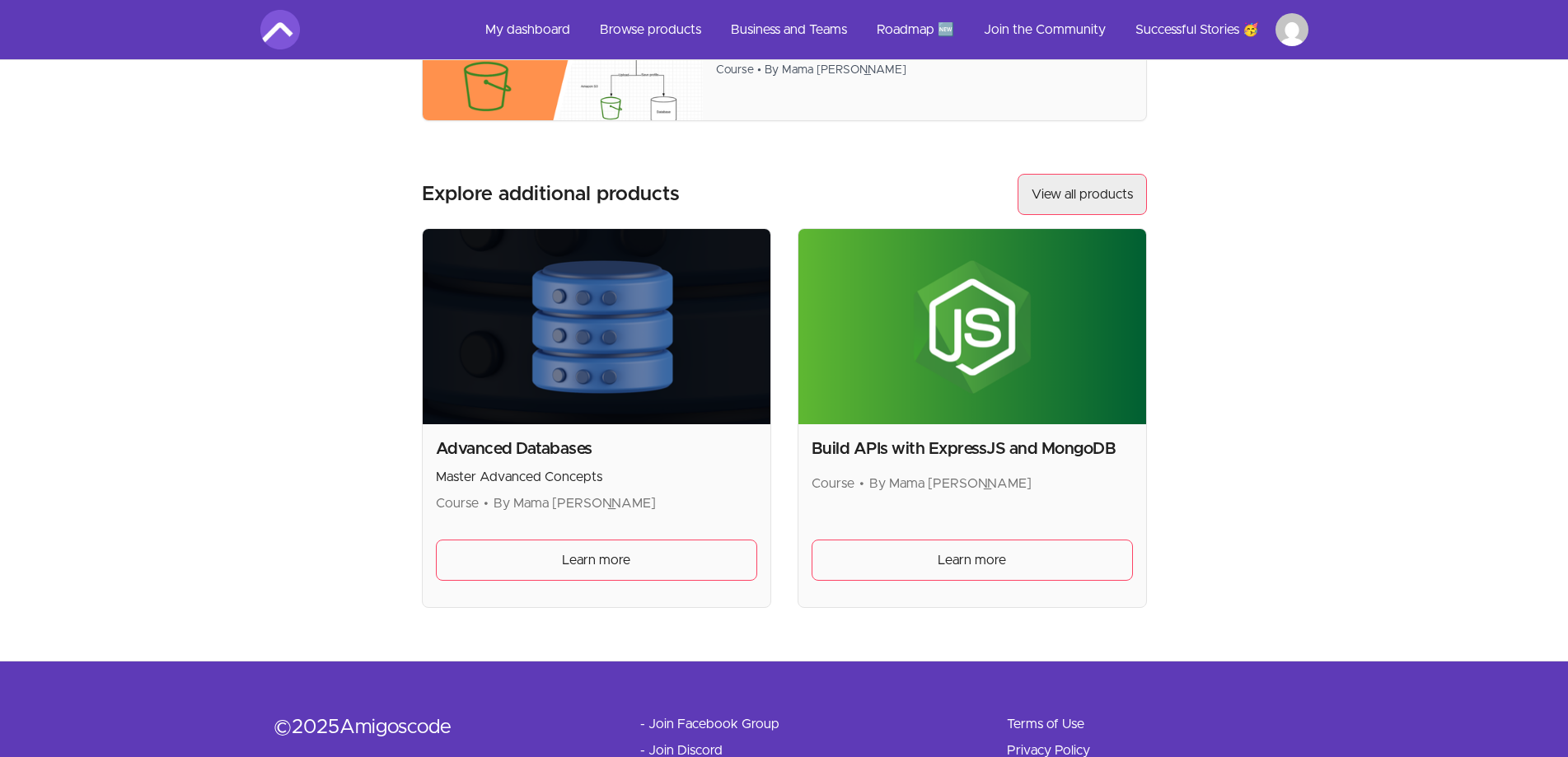
click at [1106, 194] on link "View all products" at bounding box center [1082, 194] width 129 height 41
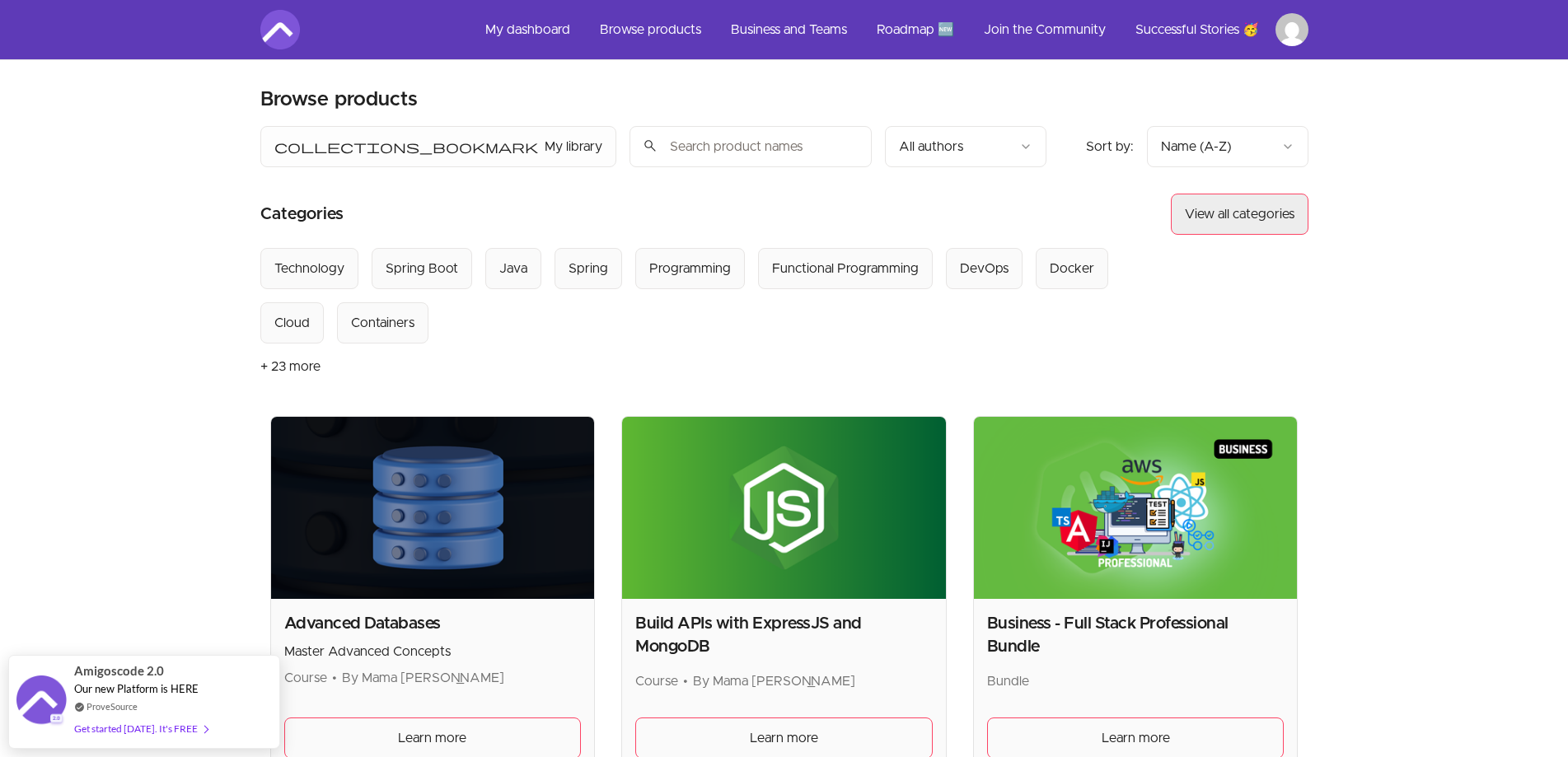
click at [1234, 209] on button "View all categories" at bounding box center [1240, 214] width 137 height 41
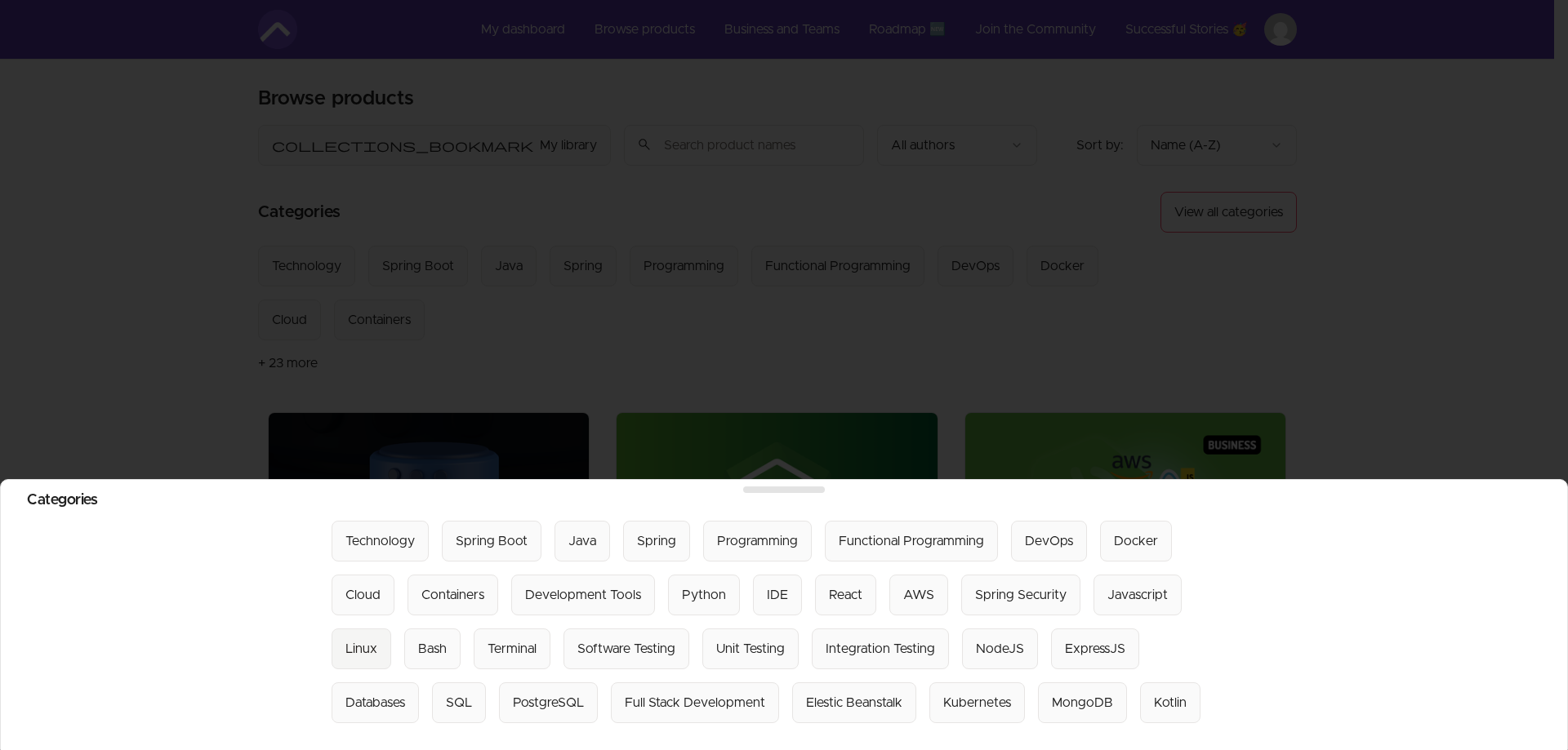
click at [345, 639] on div "Linux" at bounding box center [361, 649] width 32 height 20
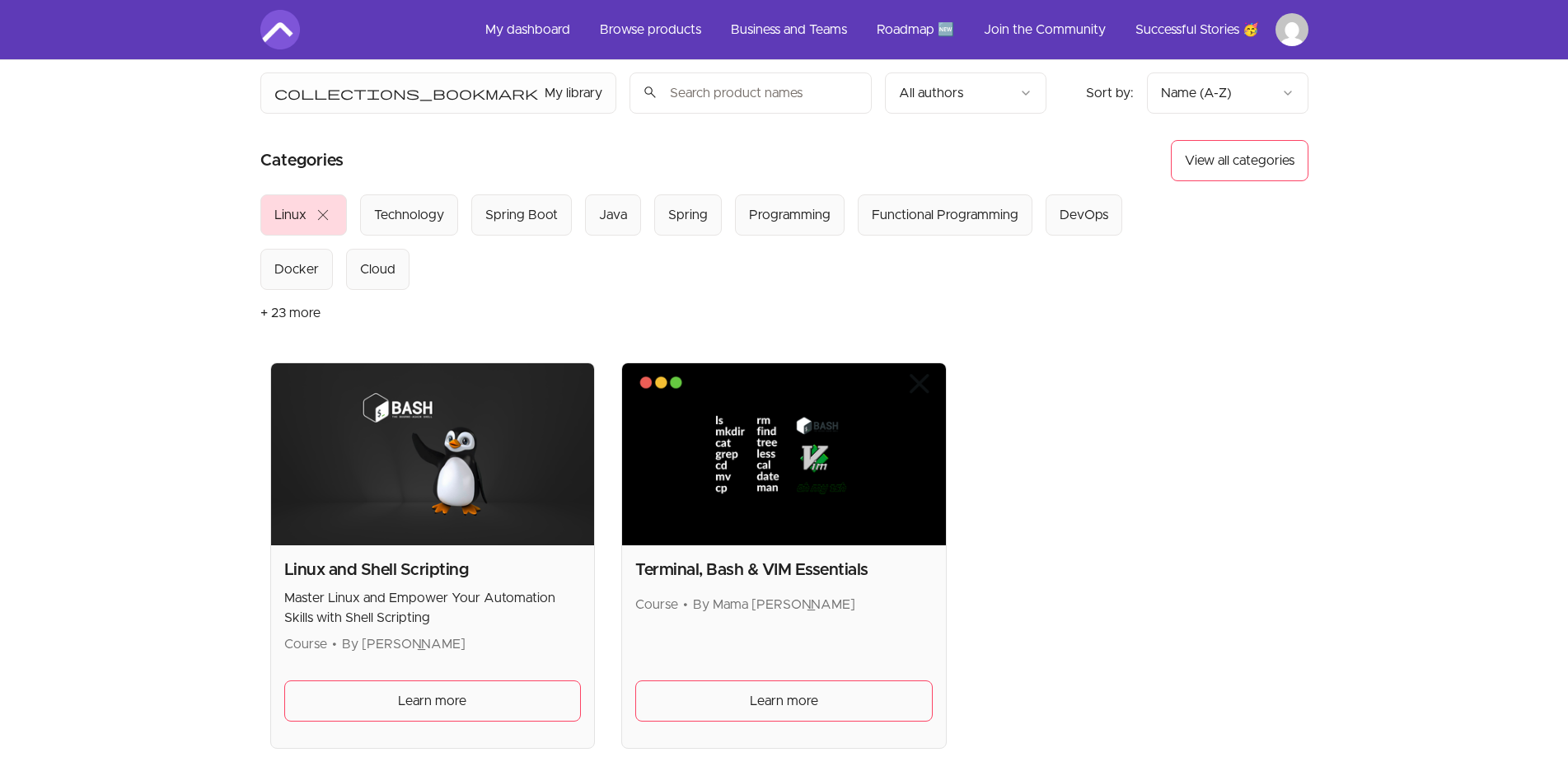
scroll to position [82, 0]
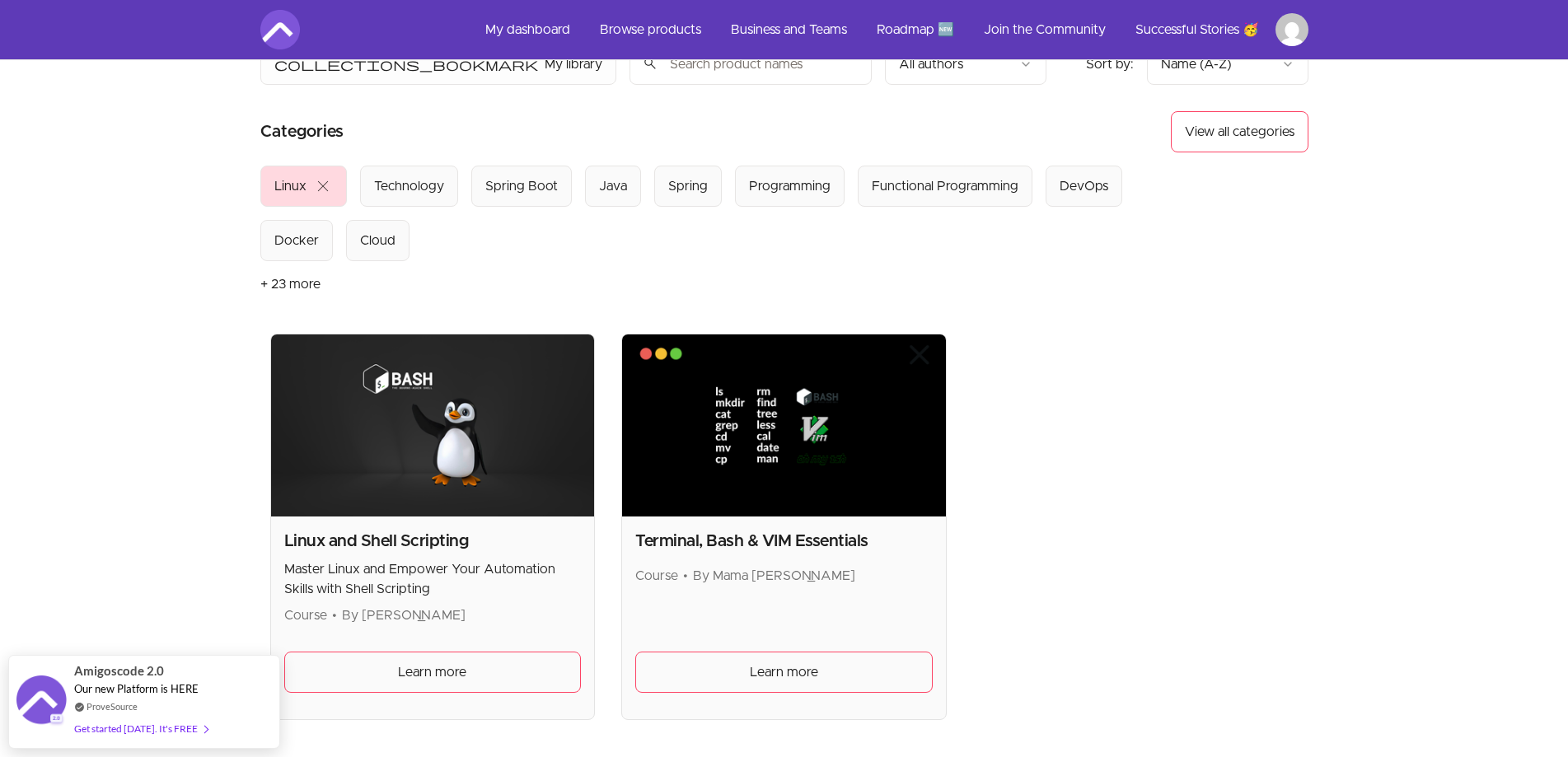
click at [502, 415] on img at bounding box center [433, 425] width 324 height 182
click at [477, 666] on link "Learn more" at bounding box center [432, 672] width 297 height 41
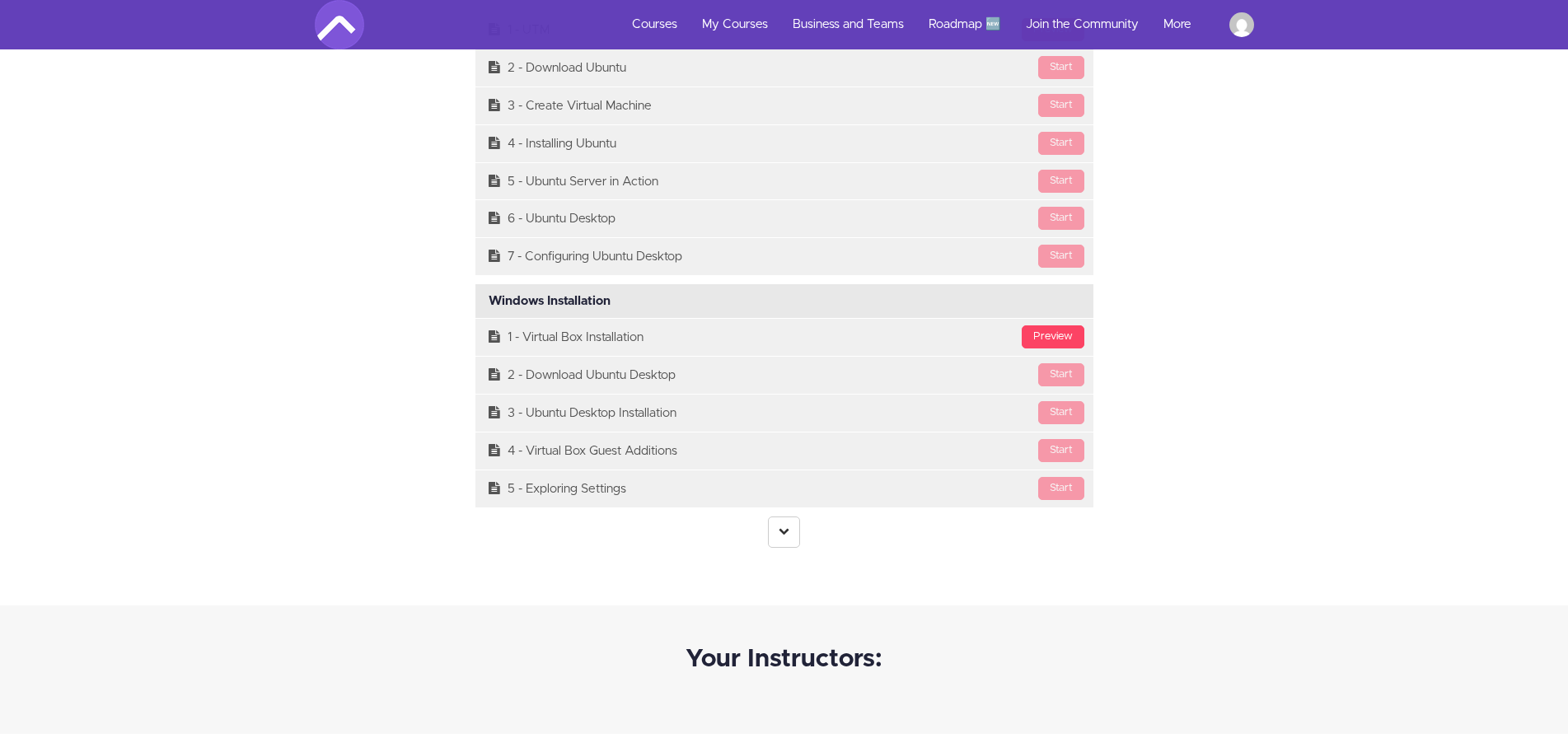
scroll to position [4120, 0]
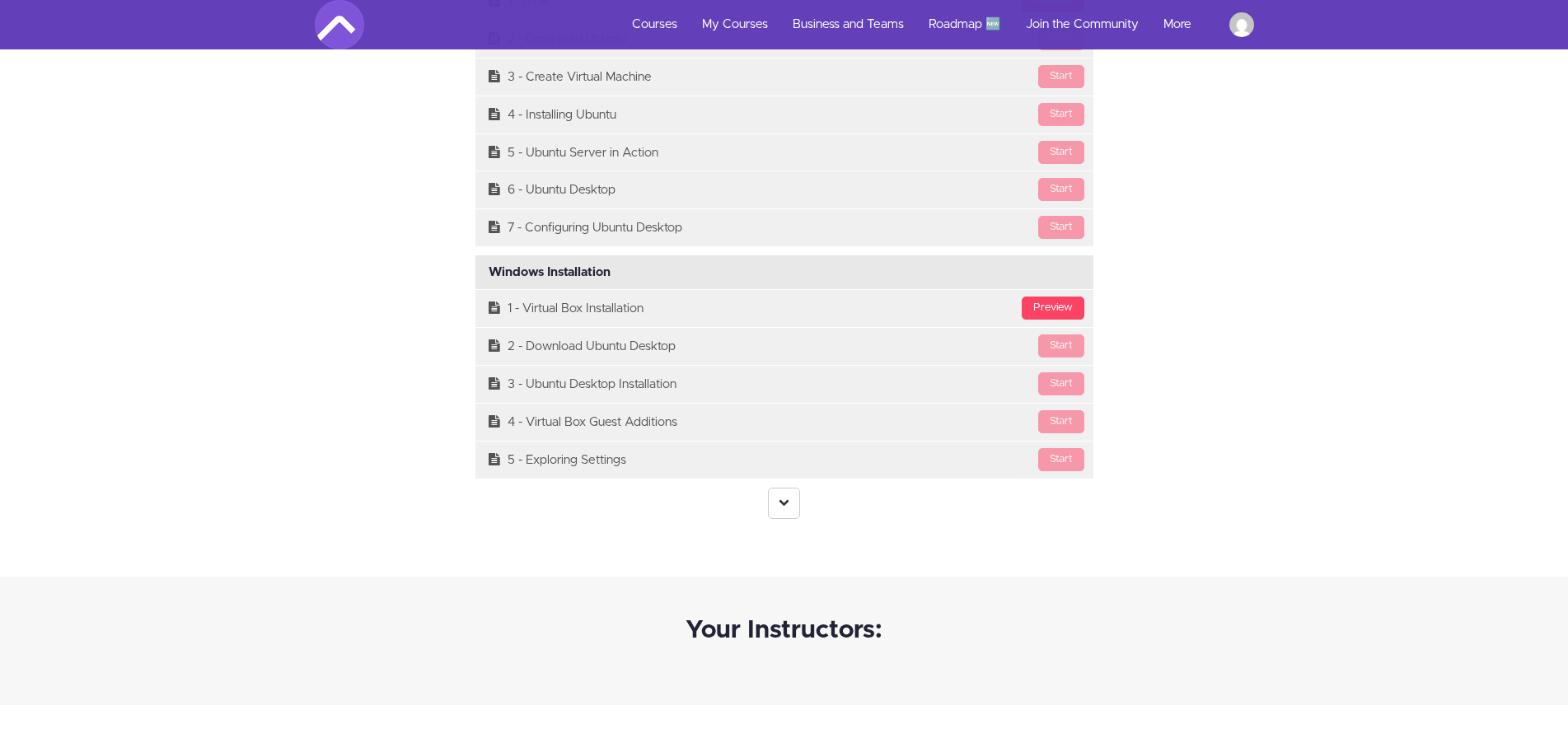
click at [783, 508] on link at bounding box center [784, 503] width 32 height 31
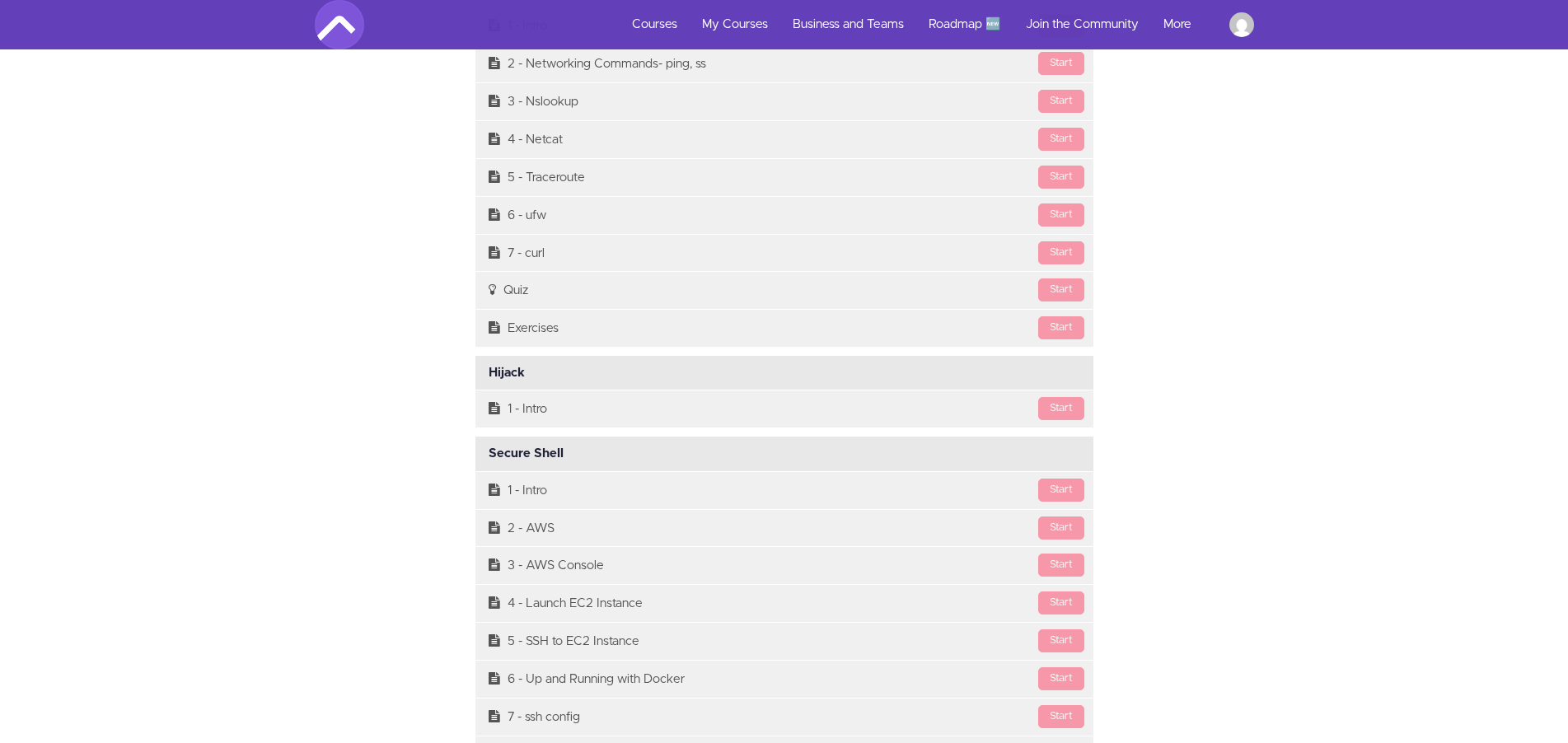
scroll to position [10219, 0]
